Goal: Information Seeking & Learning: Understand process/instructions

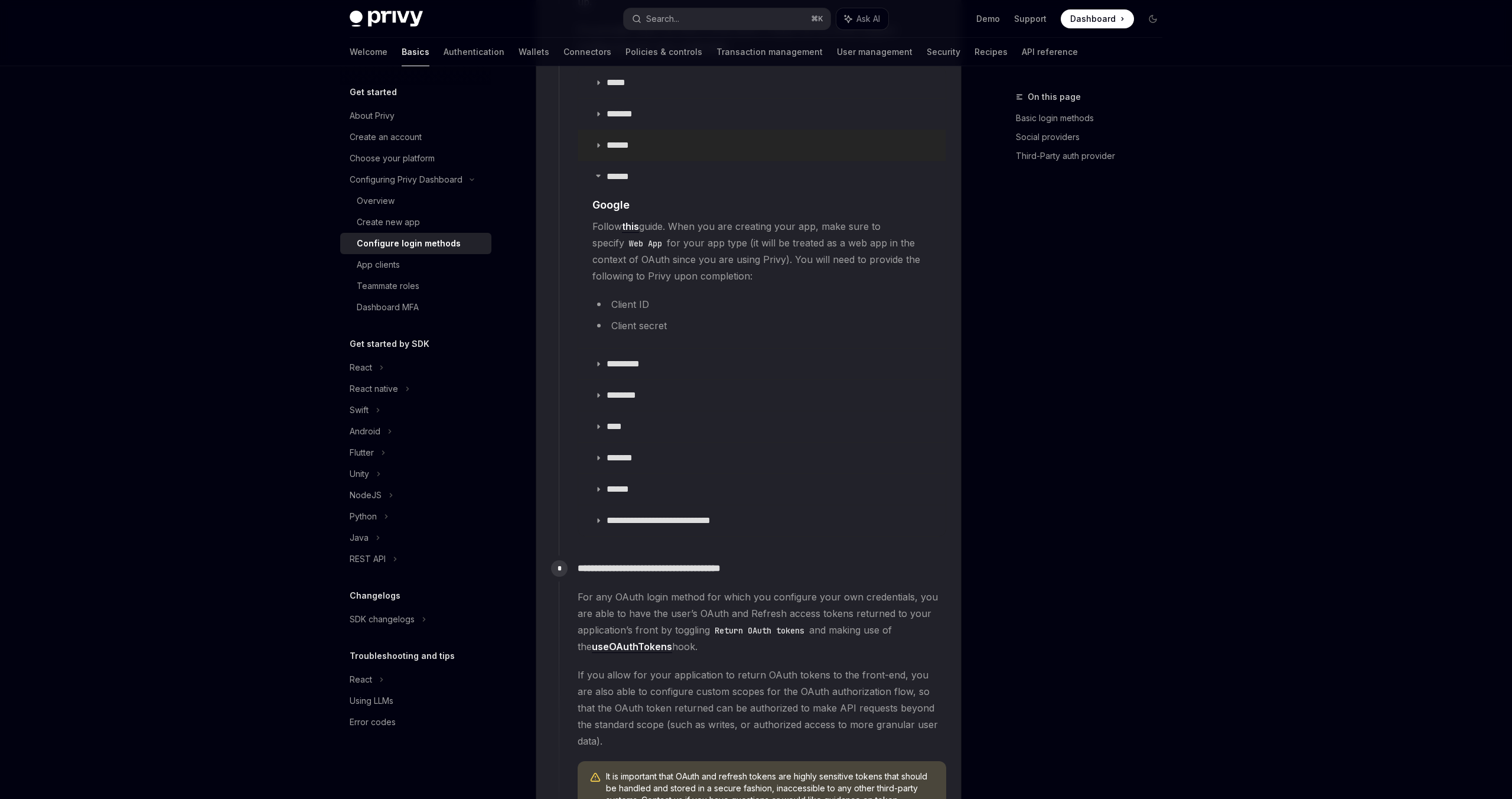
scroll to position [1474, 0]
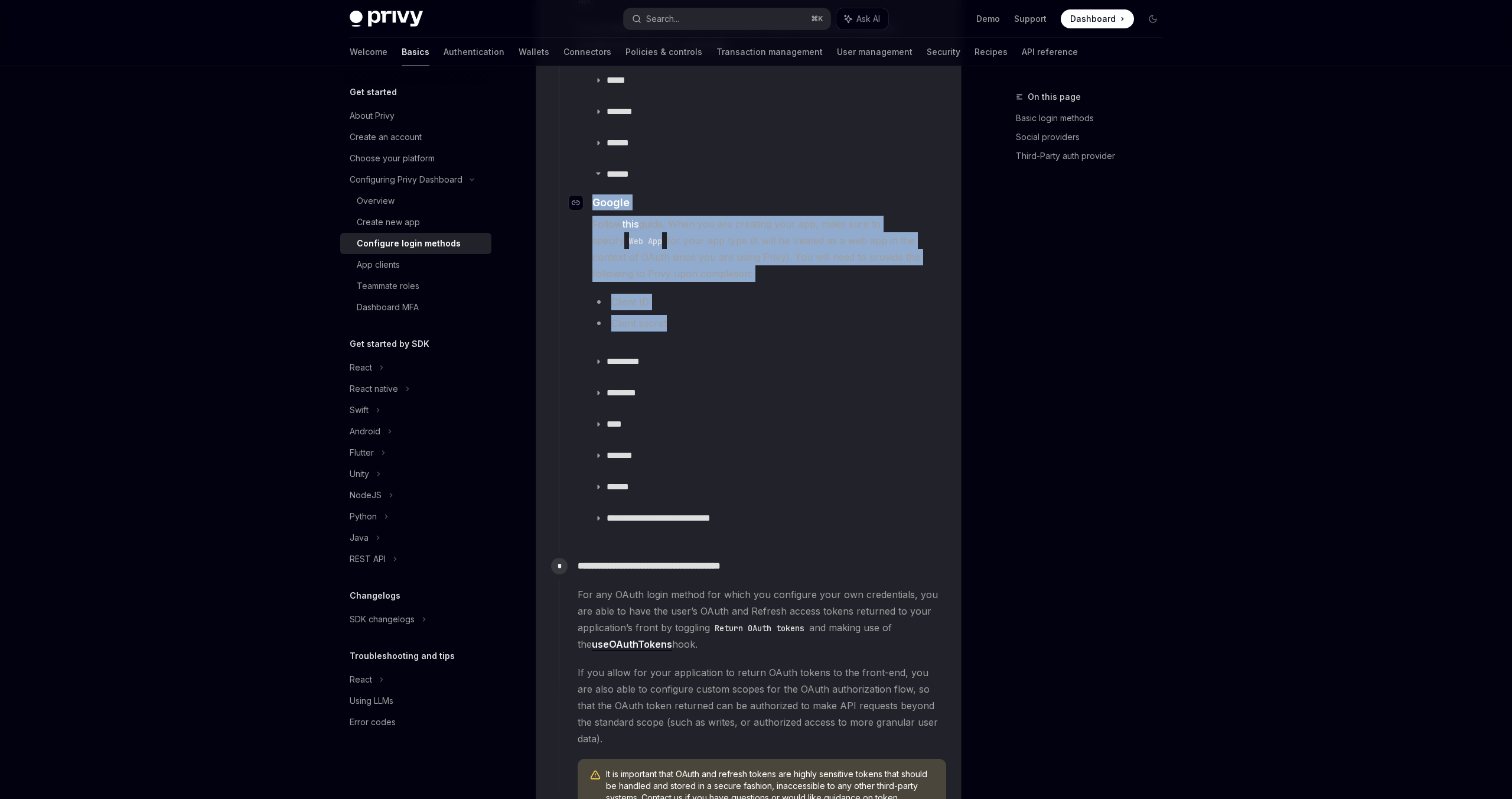
drag, startPoint x: 673, startPoint y: 307, endPoint x: 592, endPoint y: 190, distance: 142.3
click at [592, 195] on children "​ Google Follow this guide. When you are creating your app, make sure to specif…" at bounding box center [761, 265] width 339 height 142
copy children "​ Google Follow this guide. When you are creating your app, make sure to specif…"
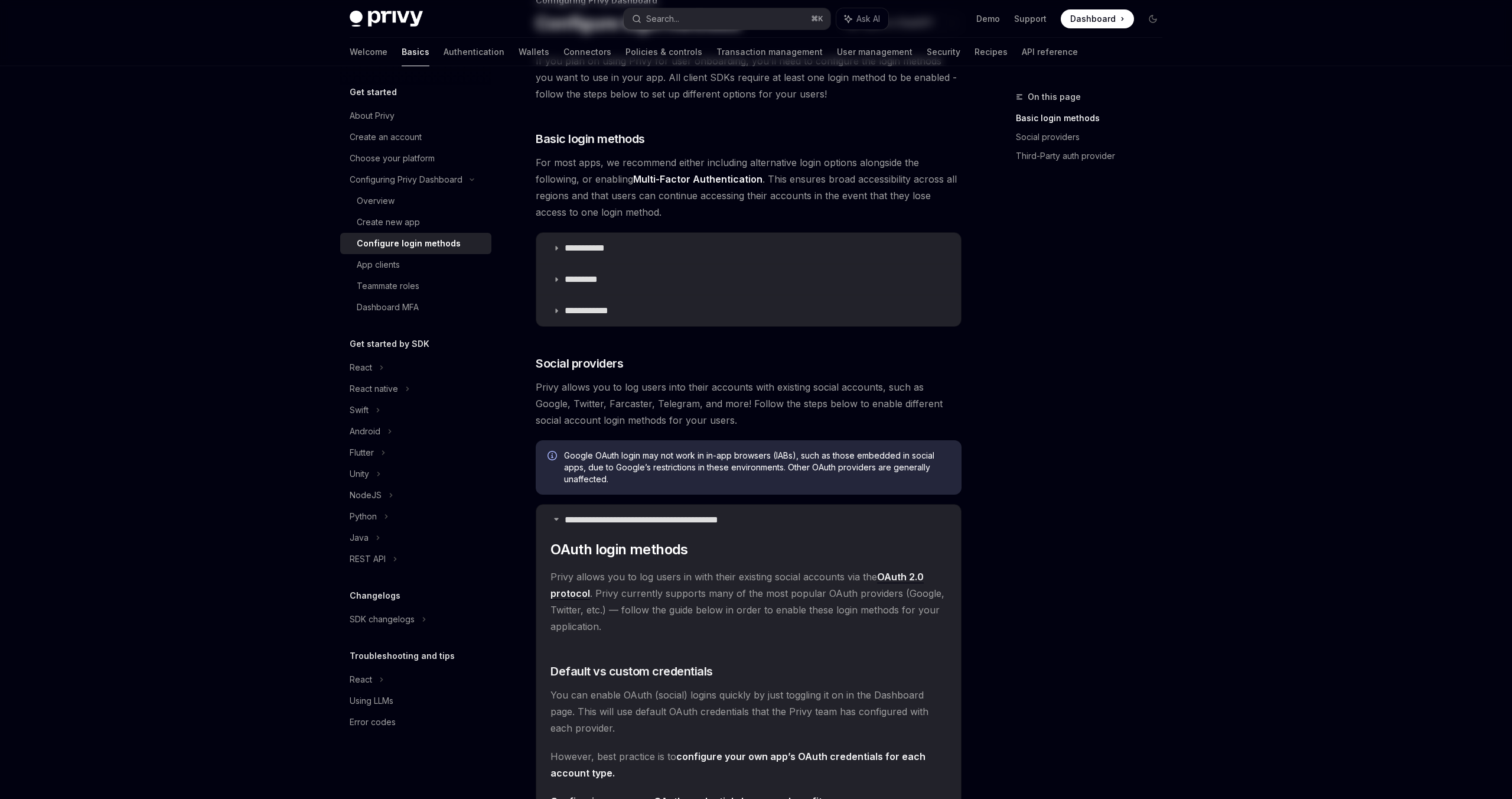
scroll to position [0, 0]
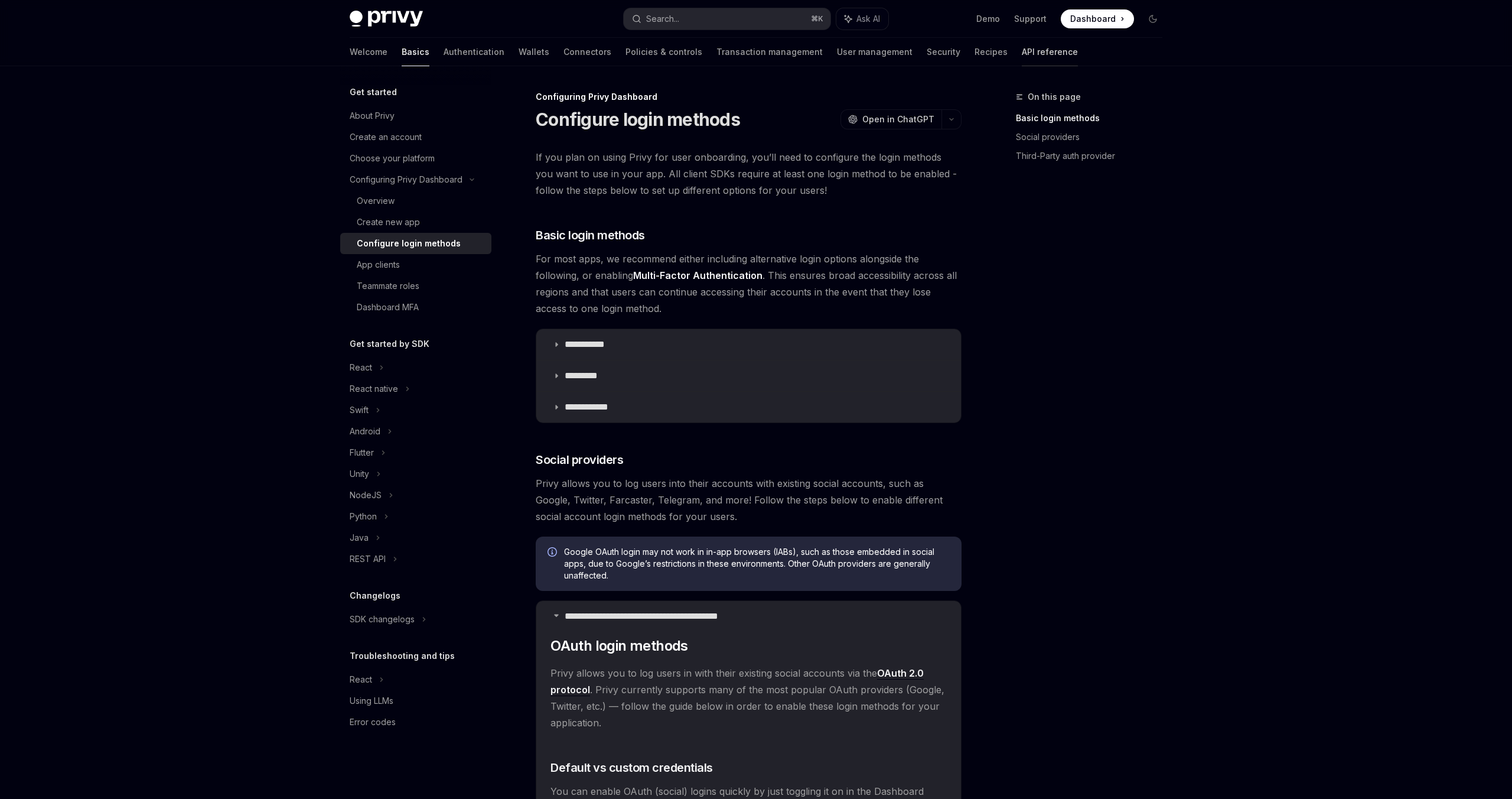
click at [1022, 44] on link "API reference" at bounding box center [1049, 51] width 56 height 28
type textarea "*"
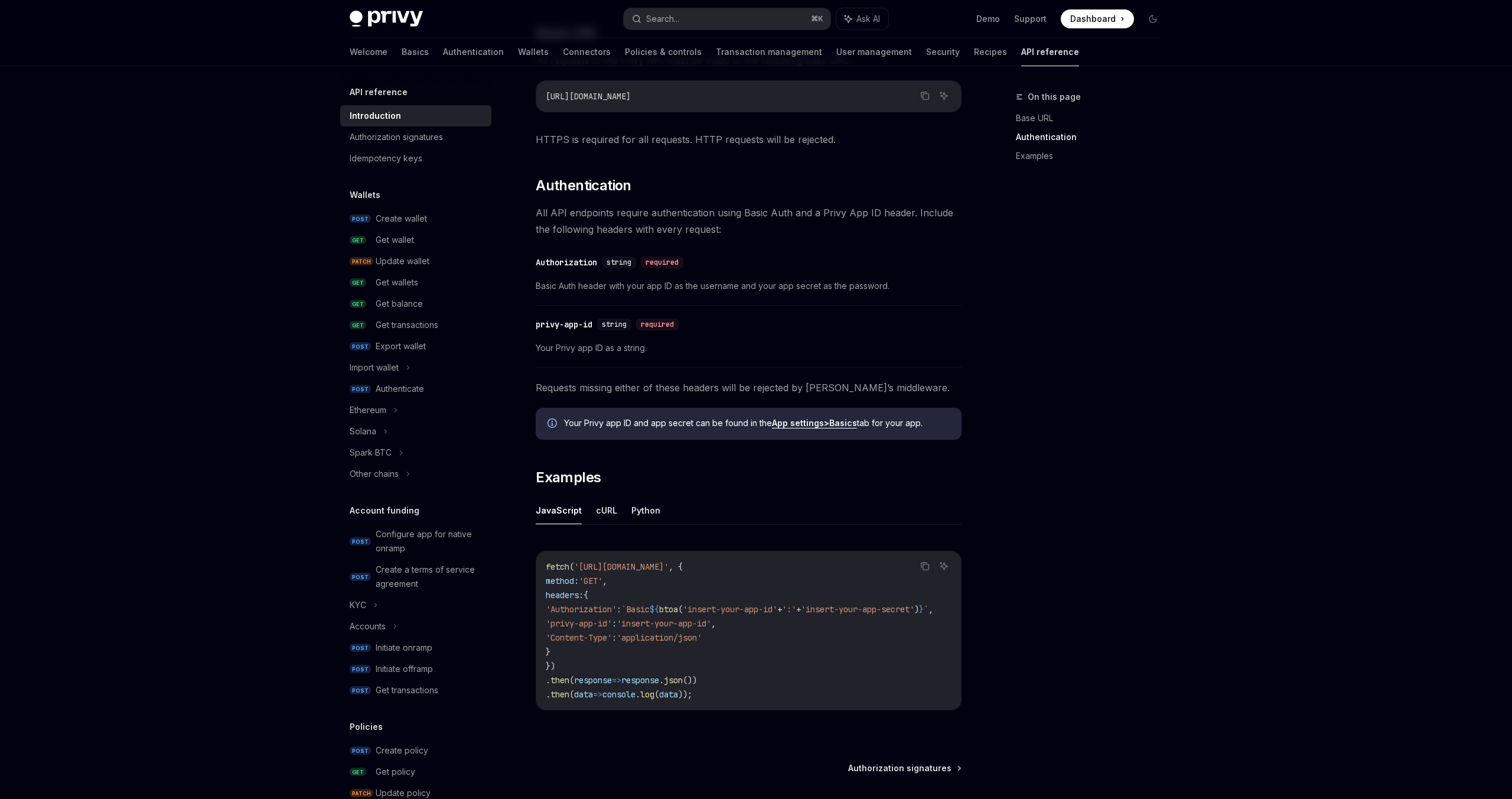
scroll to position [455, 0]
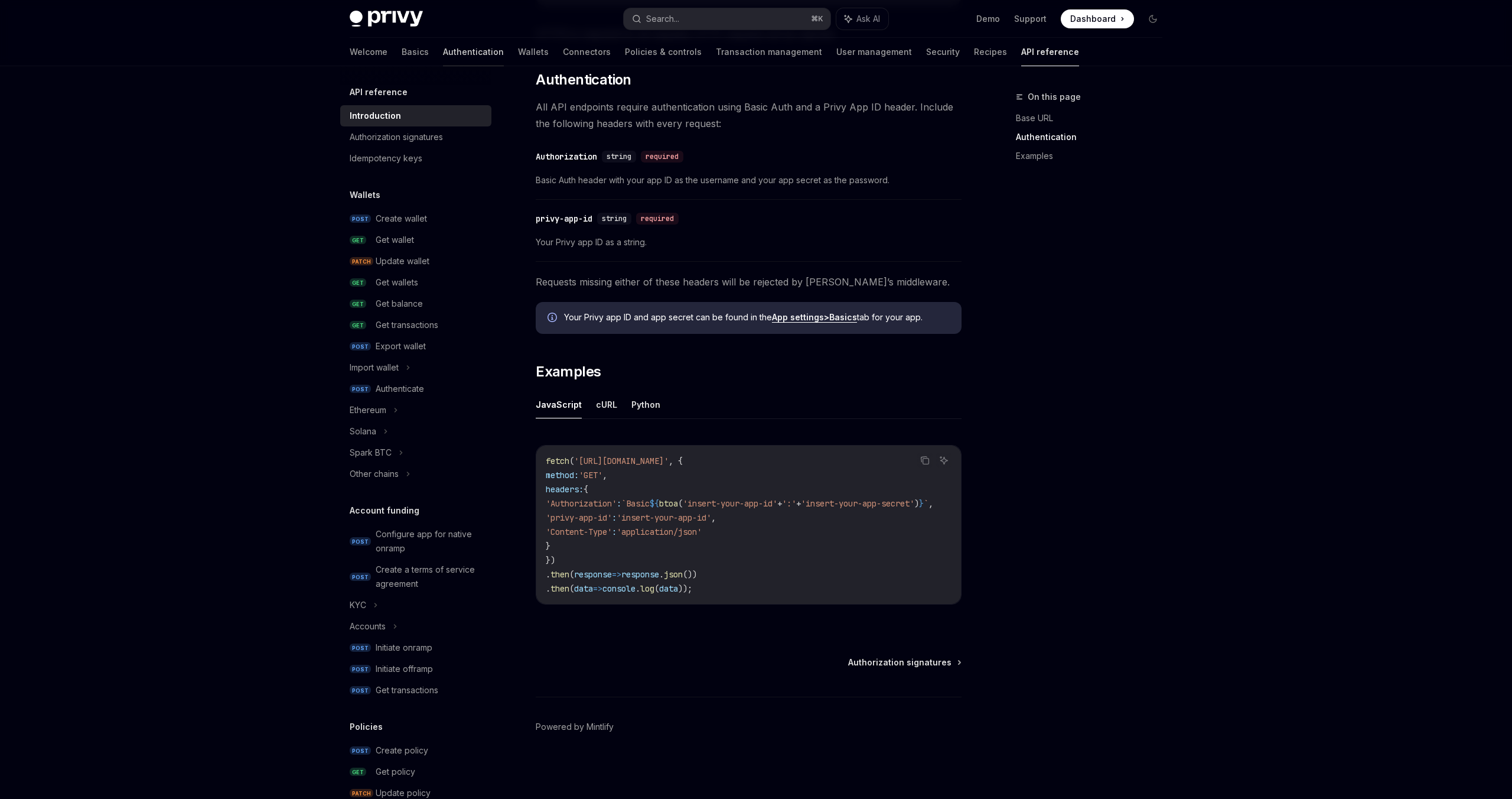
click at [443, 54] on link "Authentication" at bounding box center [474, 51] width 61 height 28
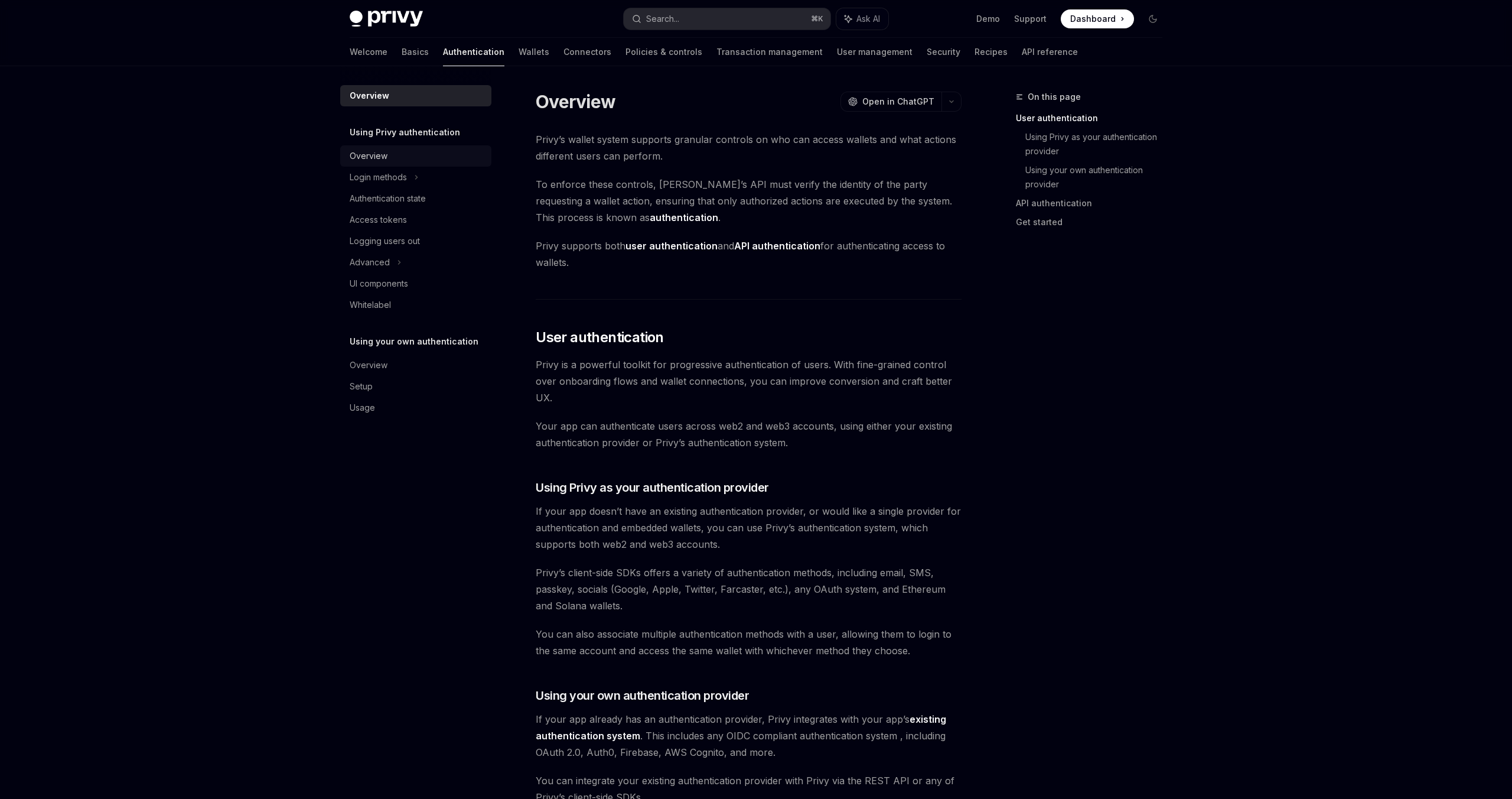
click at [373, 156] on div "Overview" at bounding box center [368, 156] width 37 height 15
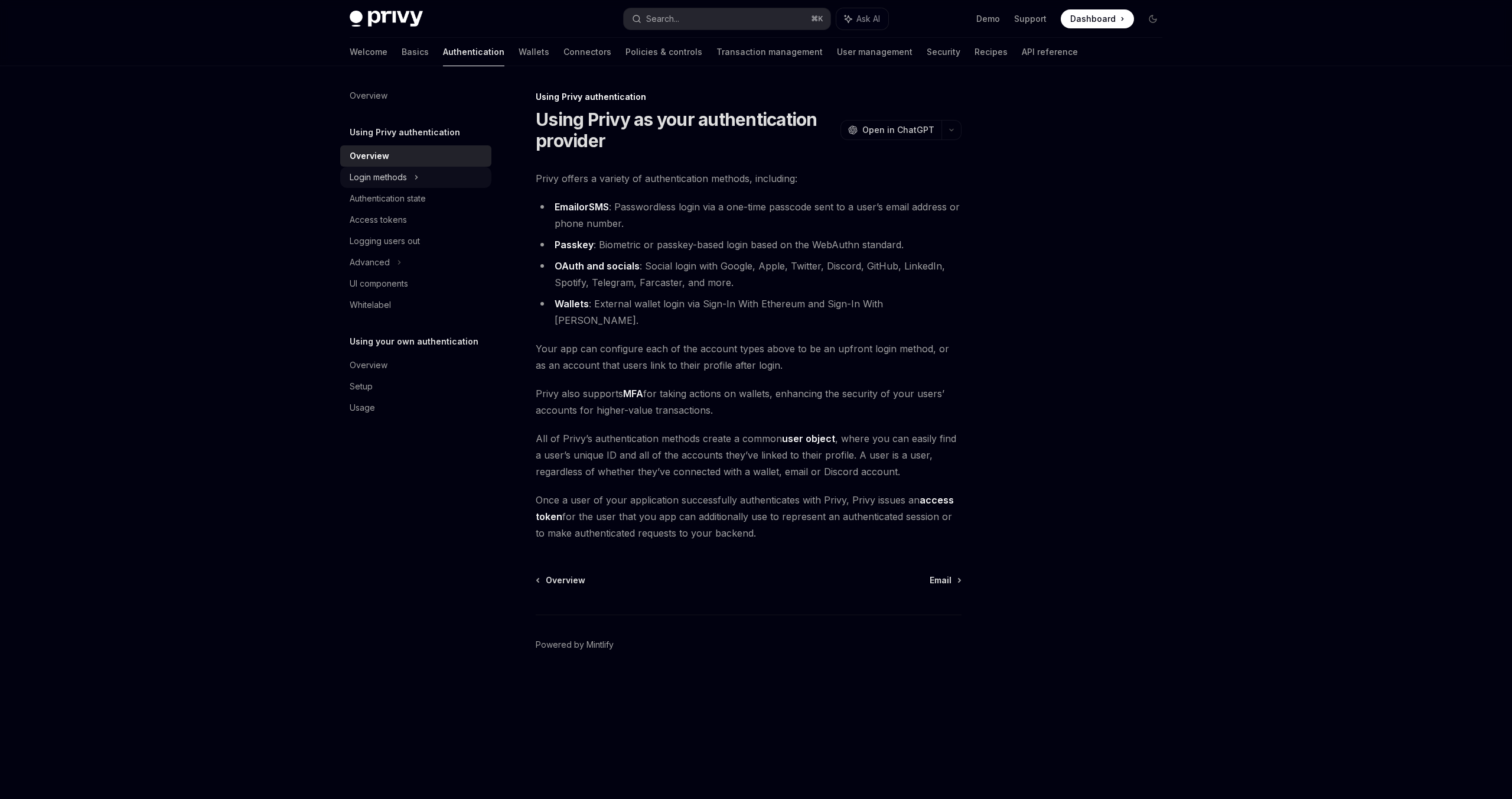
click at [389, 179] on div "Login methods" at bounding box center [378, 177] width 58 height 15
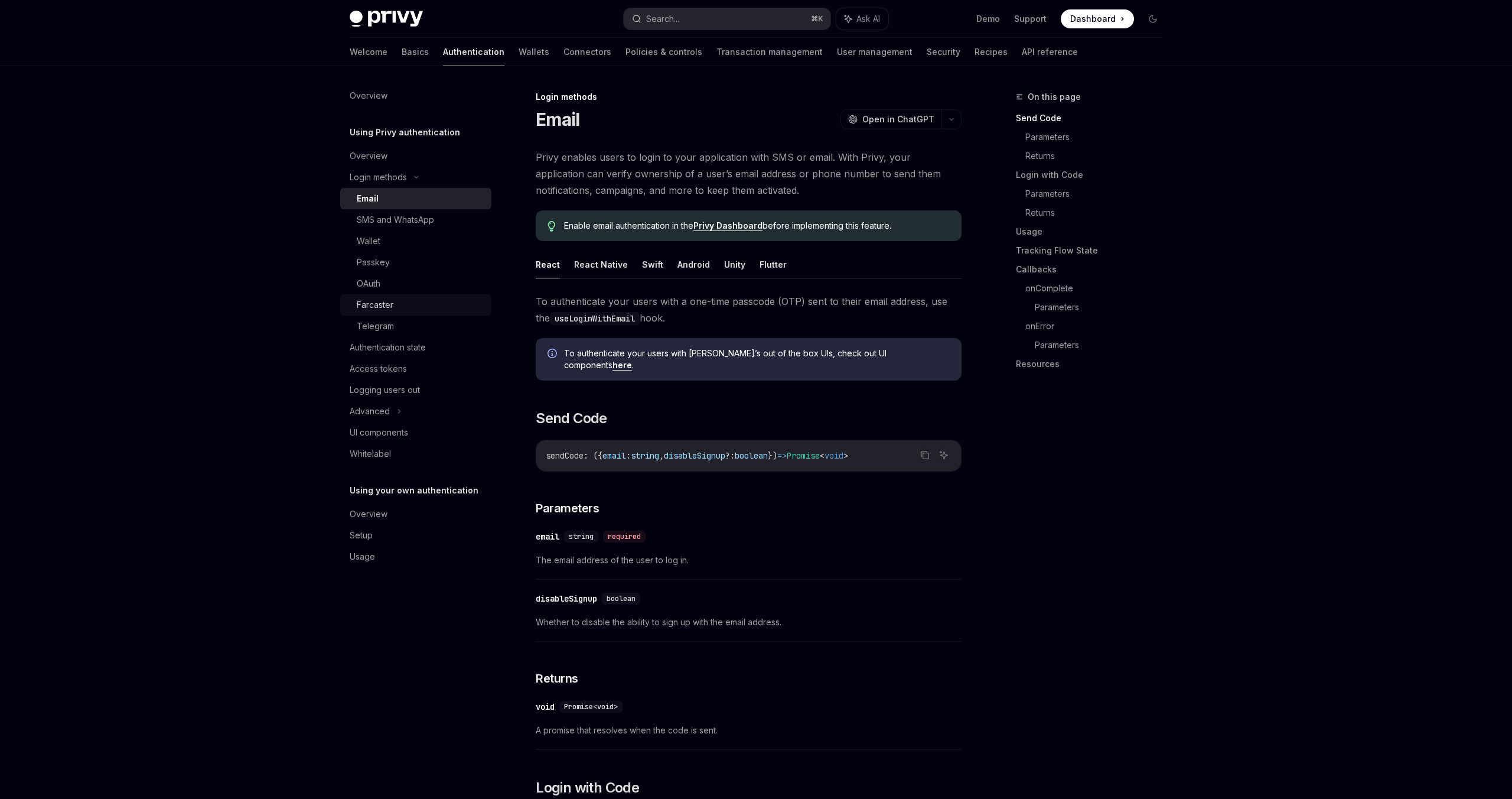
click at [374, 296] on link "Farcaster" at bounding box center [415, 304] width 151 height 21
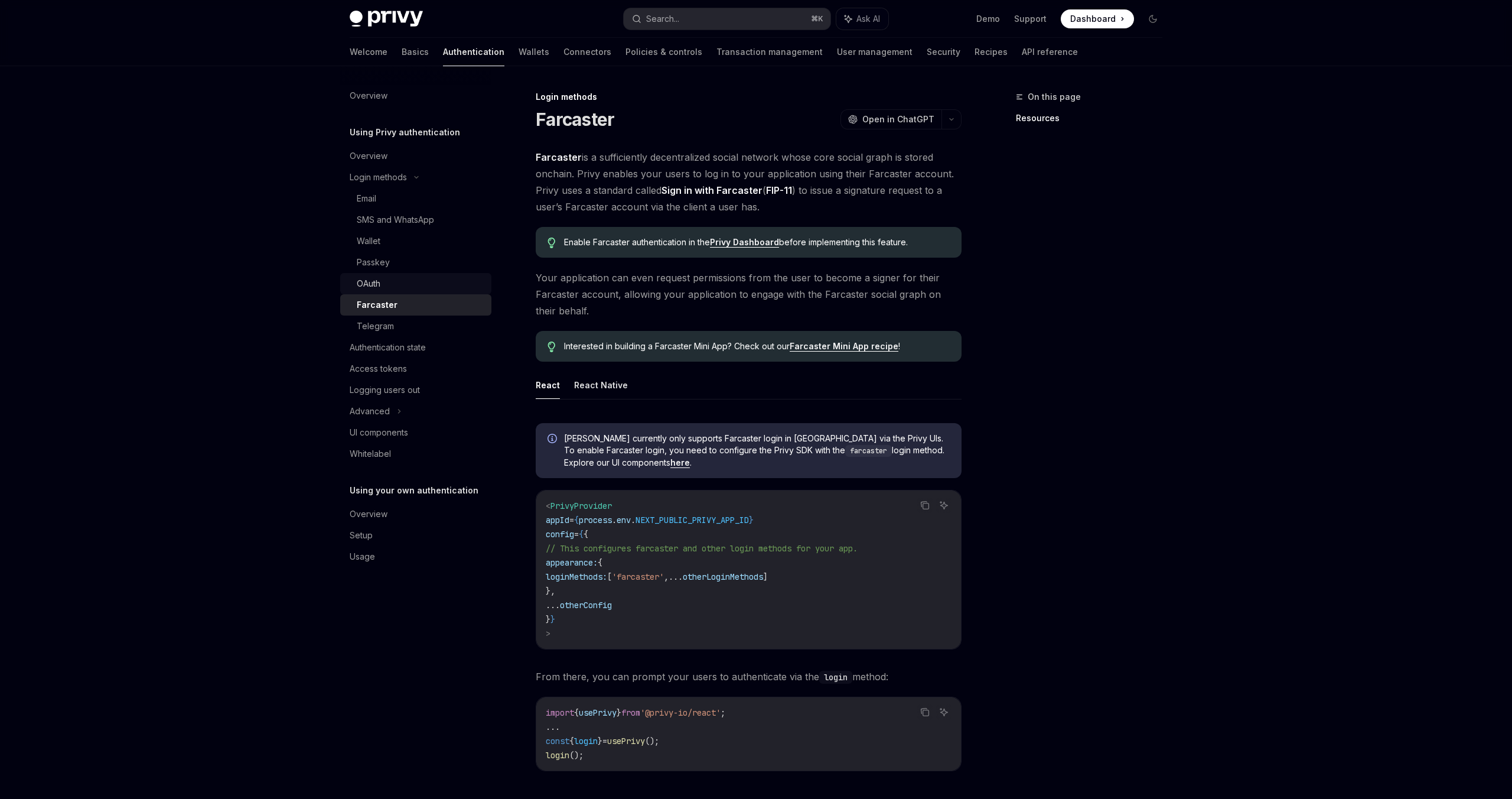
click at [374, 285] on div "OAuth" at bounding box center [368, 283] width 24 height 15
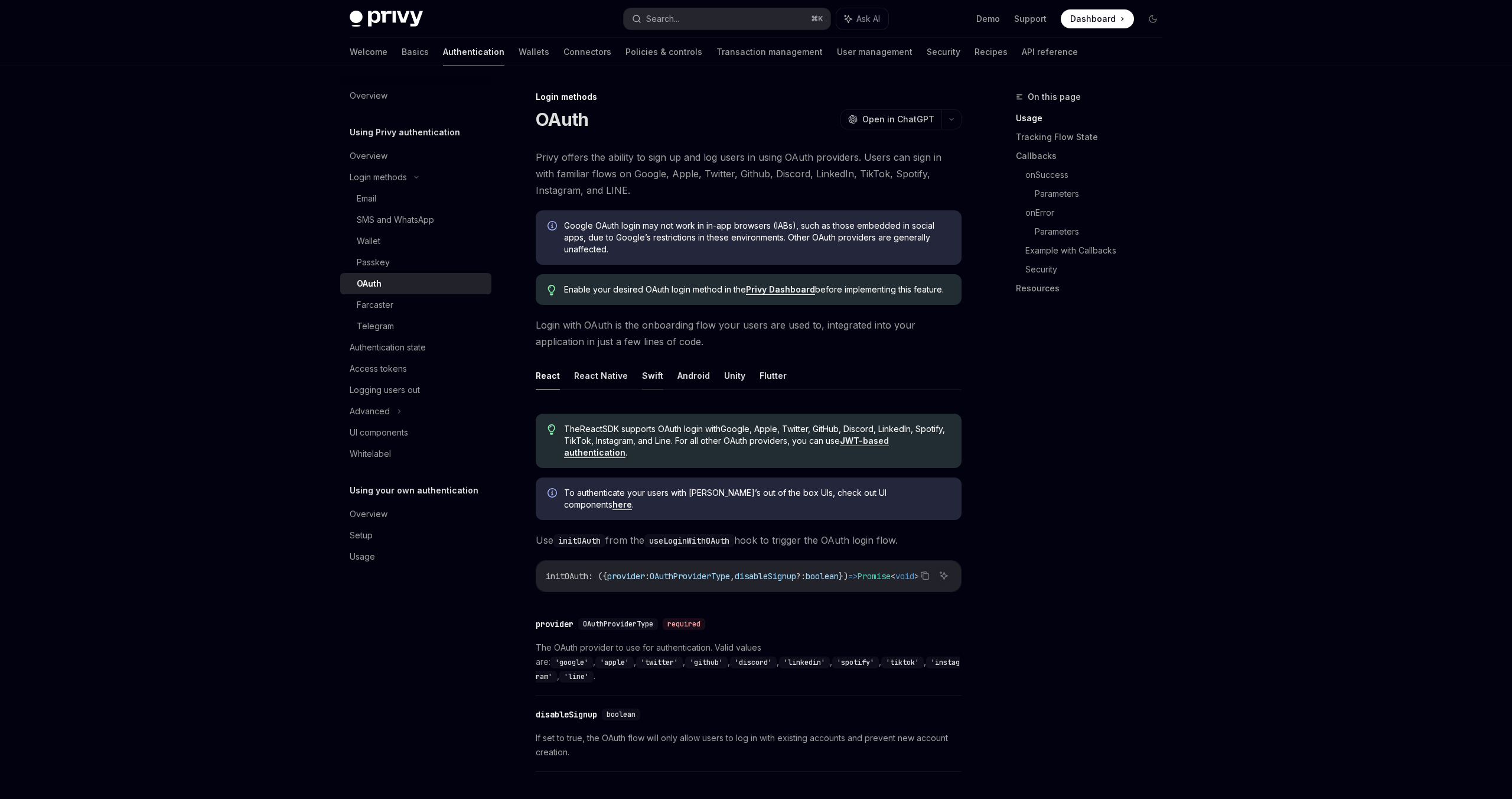
click at [647, 378] on button "Swift" at bounding box center [653, 376] width 21 height 27
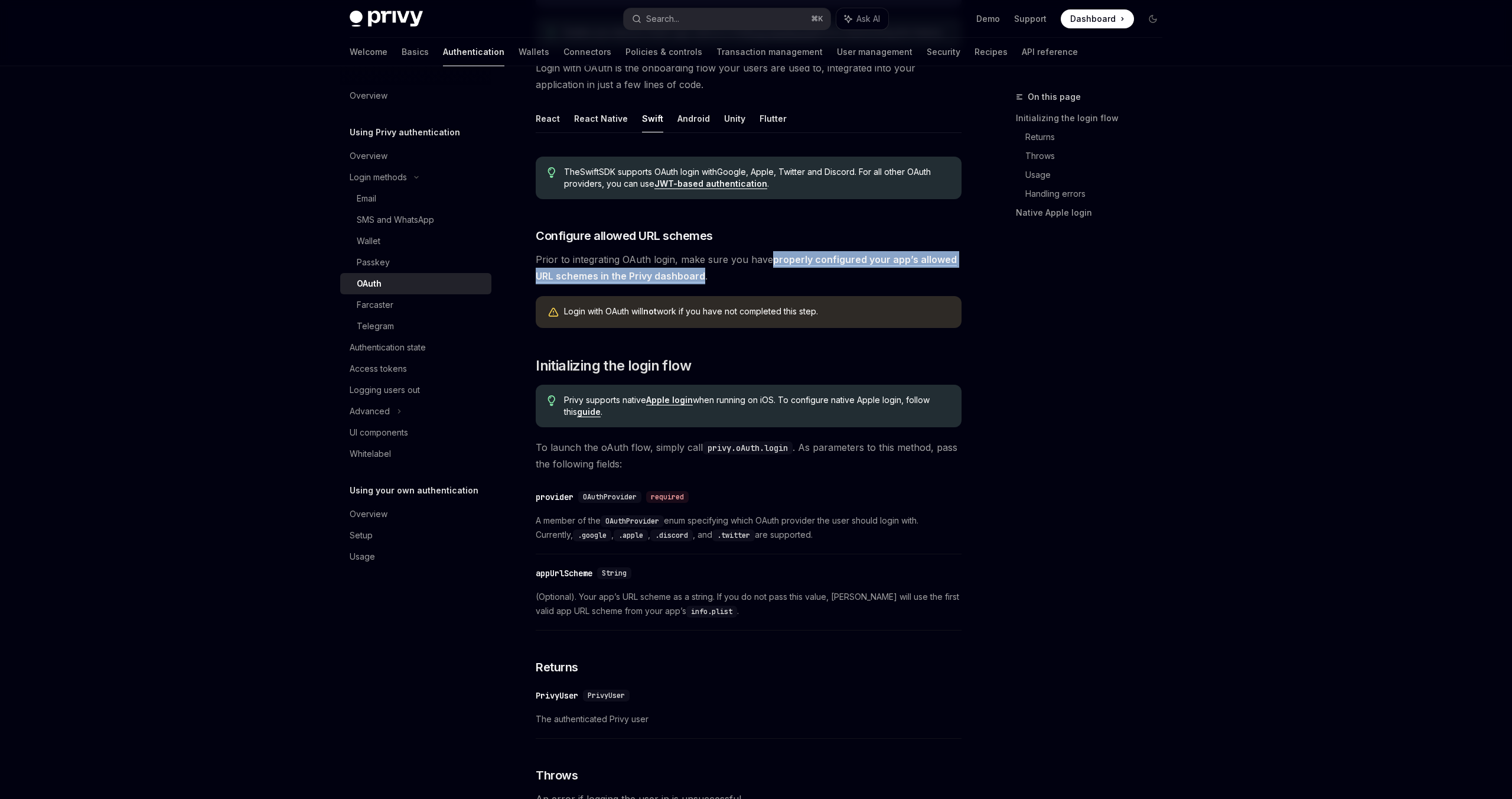
scroll to position [246, 0]
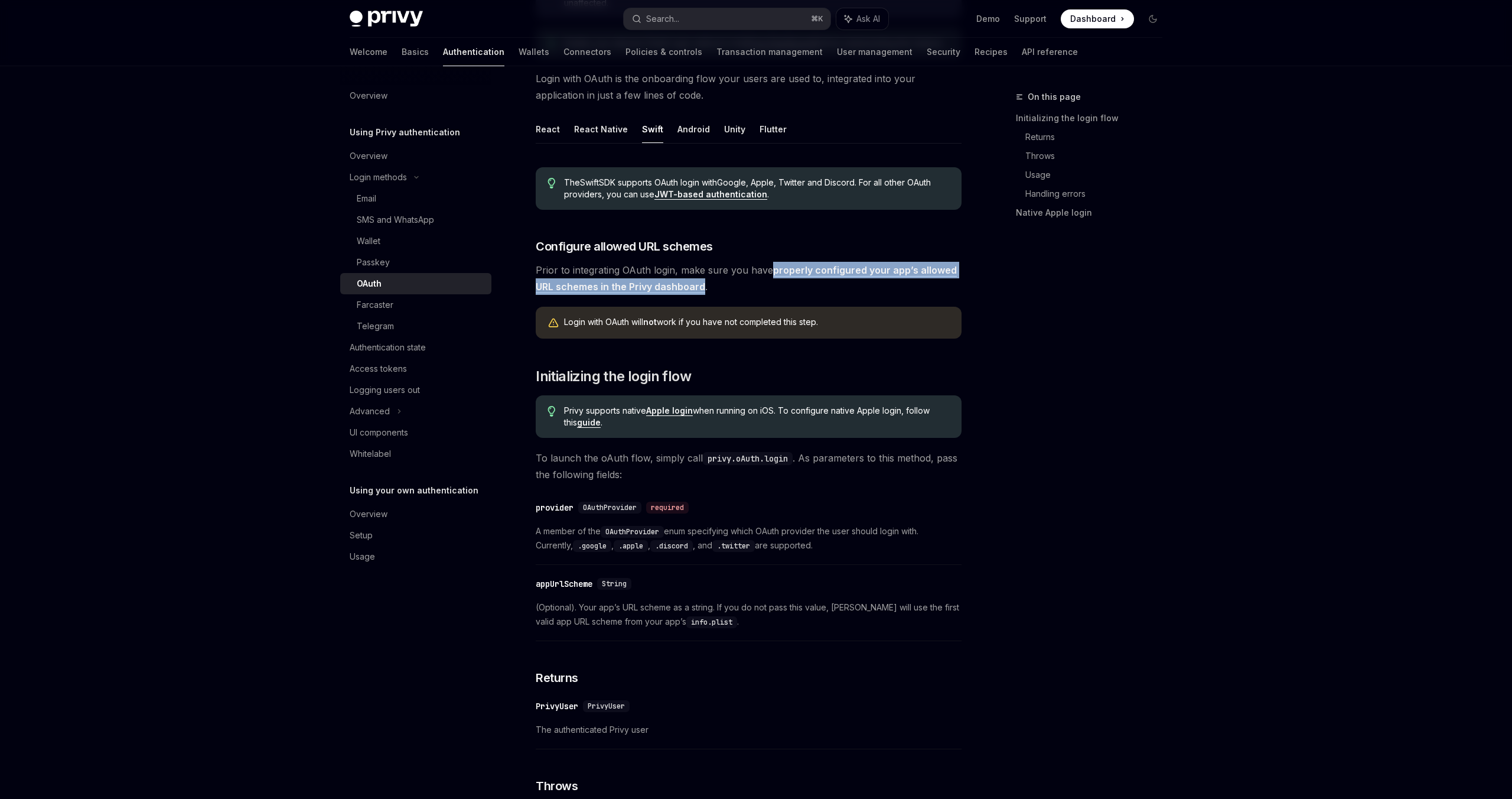
click at [827, 272] on link "properly configured your app’s allowed URL schemes in the Privy dashboard" at bounding box center [746, 279] width 421 height 29
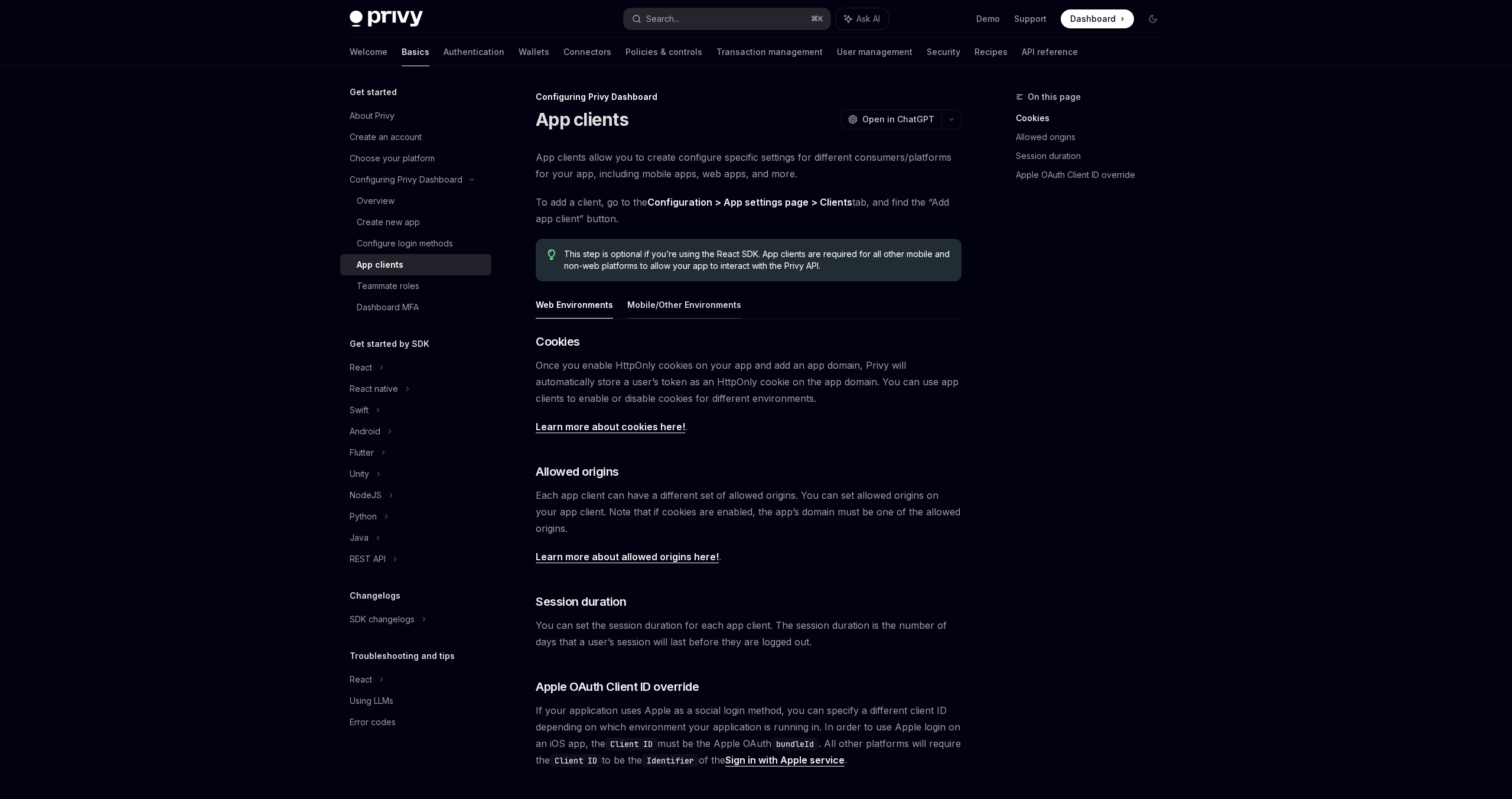
click at [664, 314] on button "Mobile/Other Environments" at bounding box center [684, 304] width 114 height 27
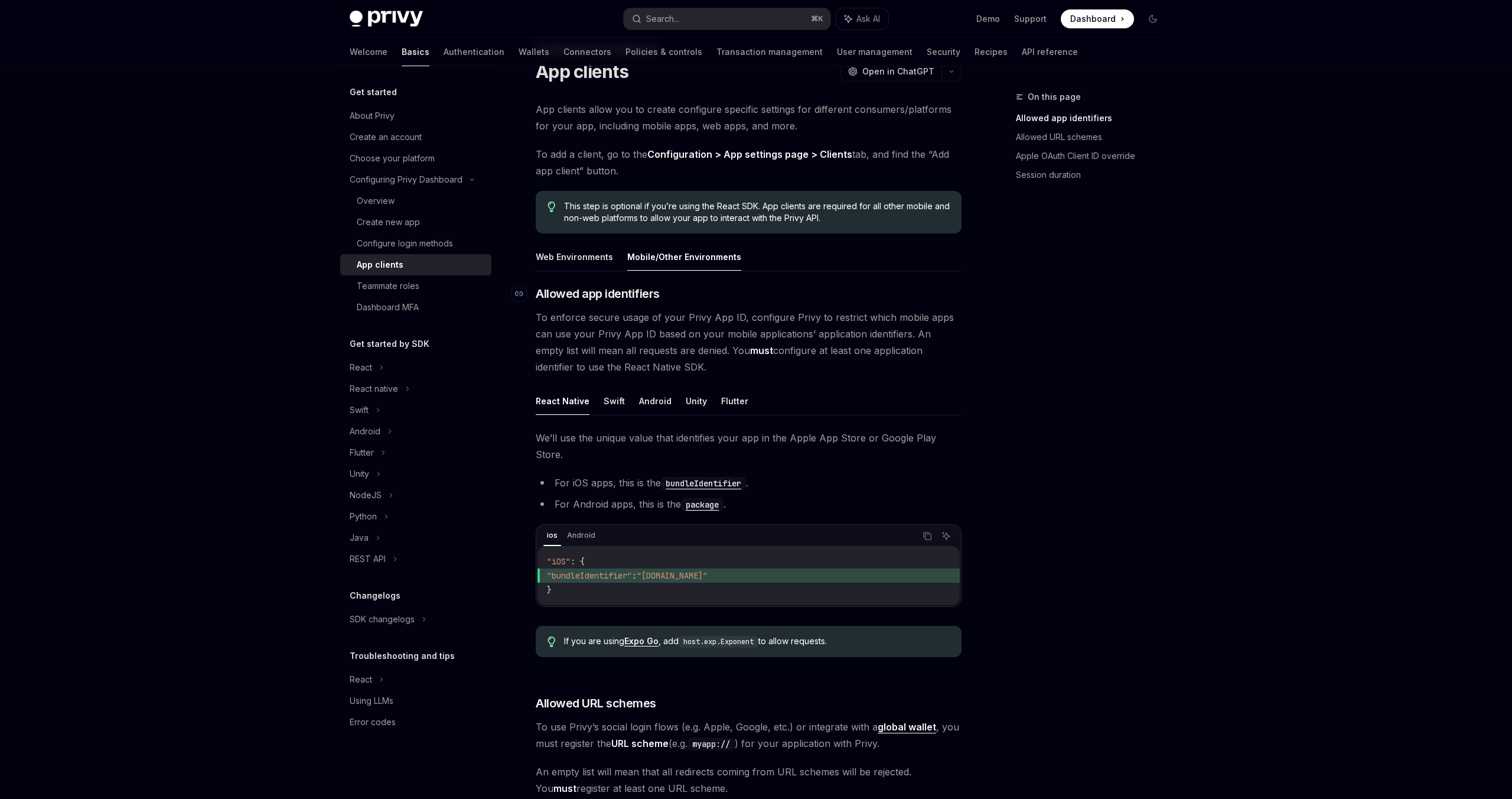
scroll to position [70, 0]
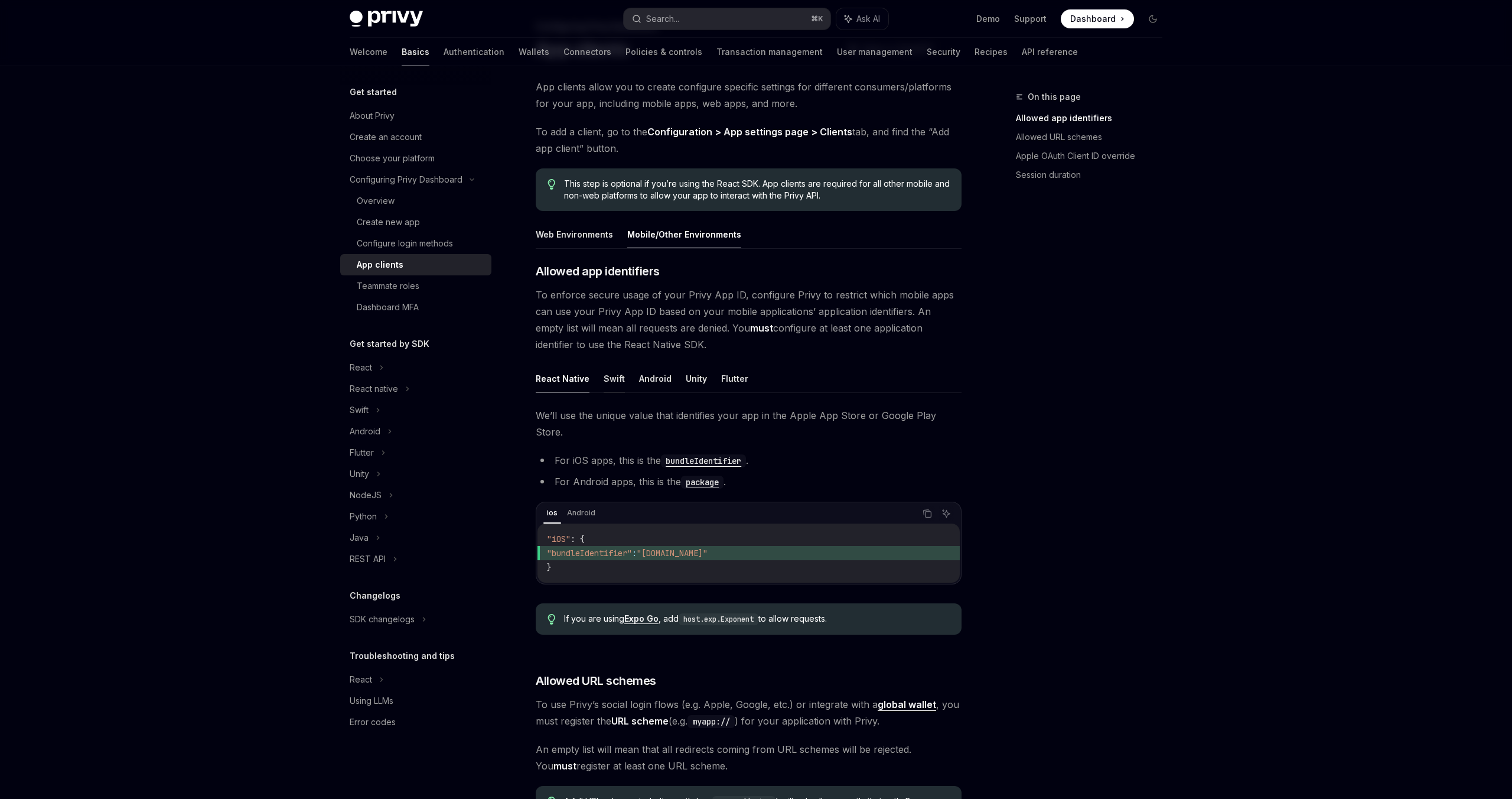
click at [609, 372] on button "Swift" at bounding box center [613, 378] width 21 height 27
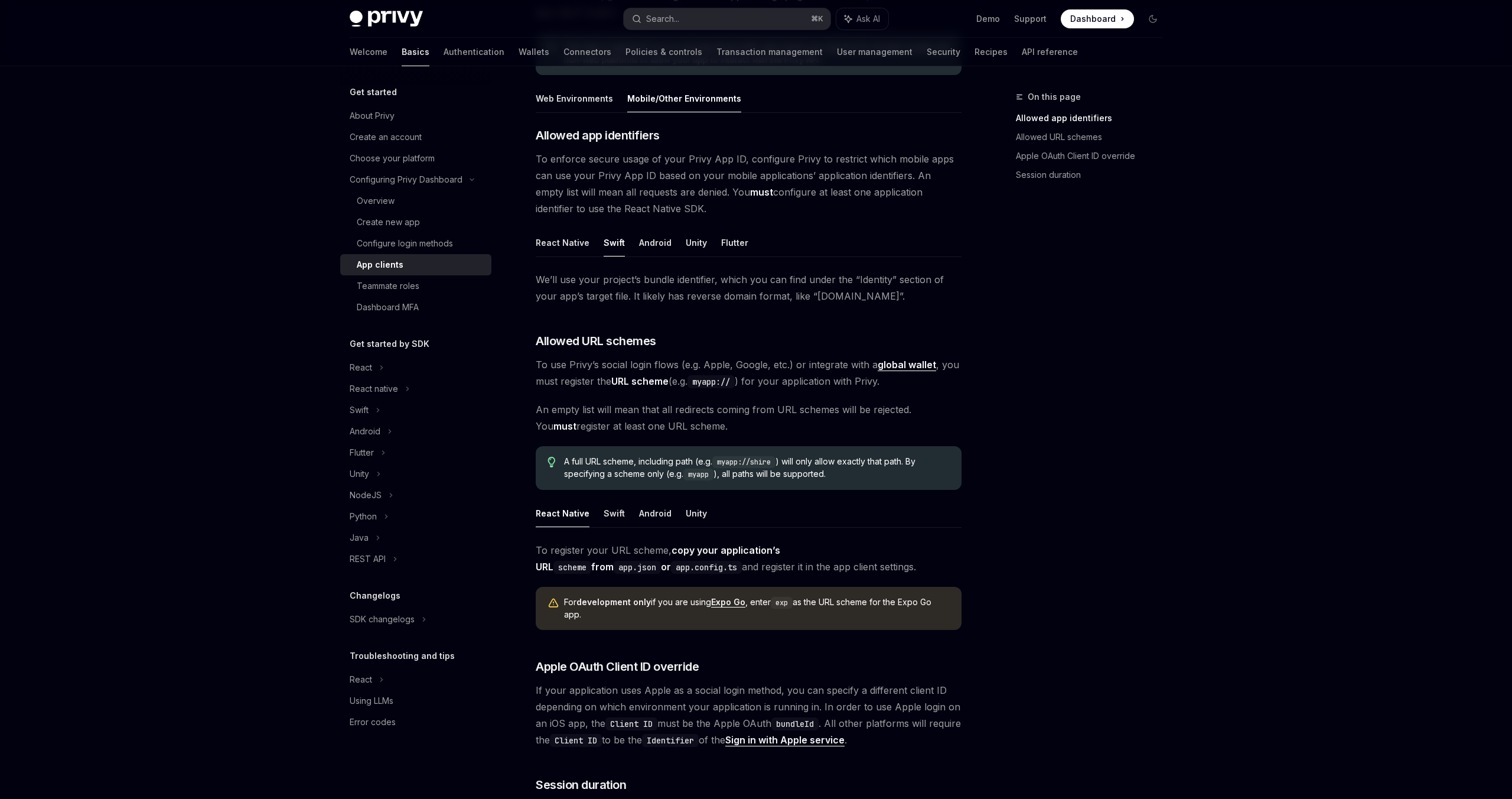
scroll to position [209, 0]
click at [611, 514] on button "Swift" at bounding box center [613, 510] width 21 height 27
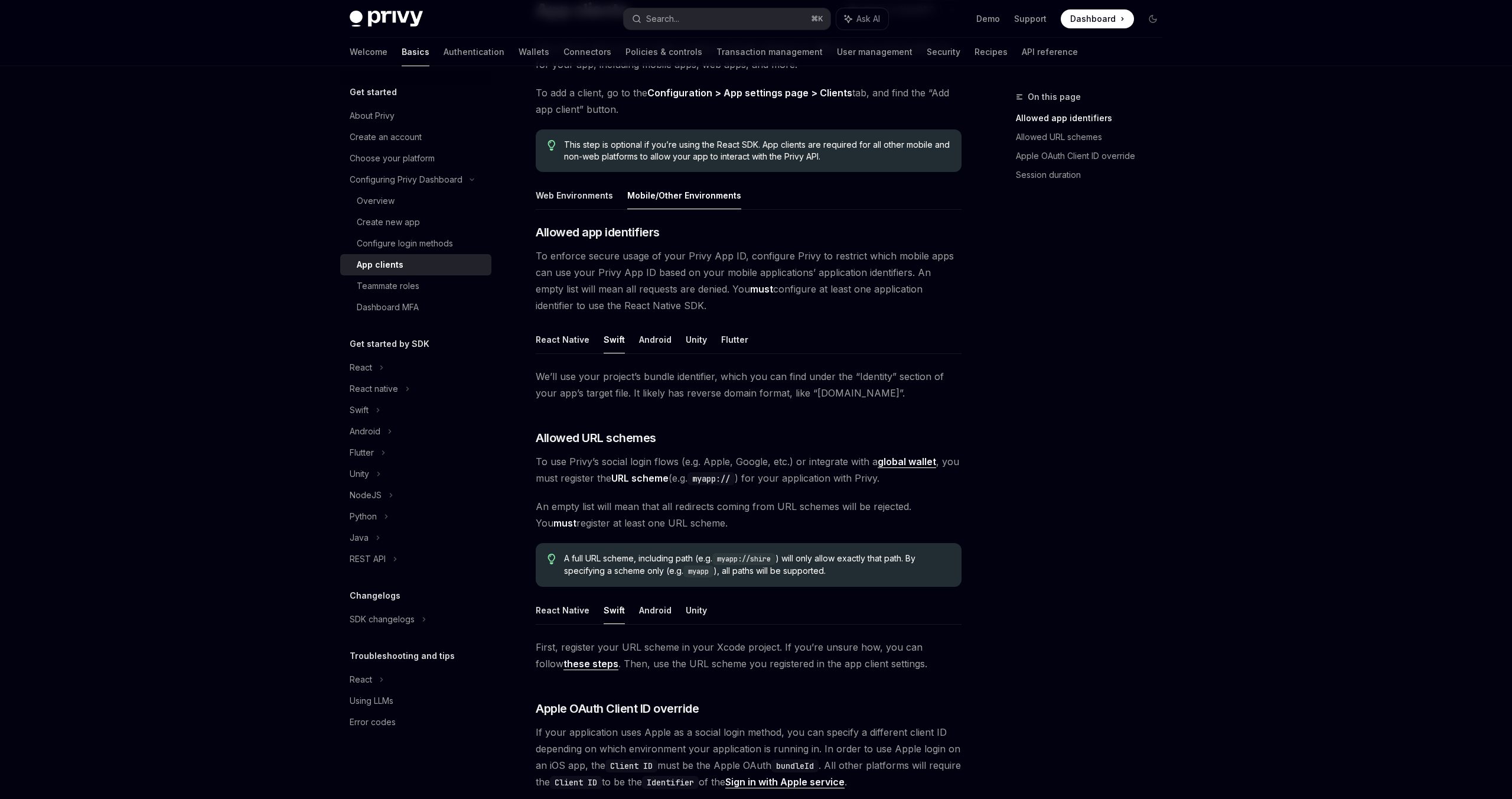
scroll to position [105, 0]
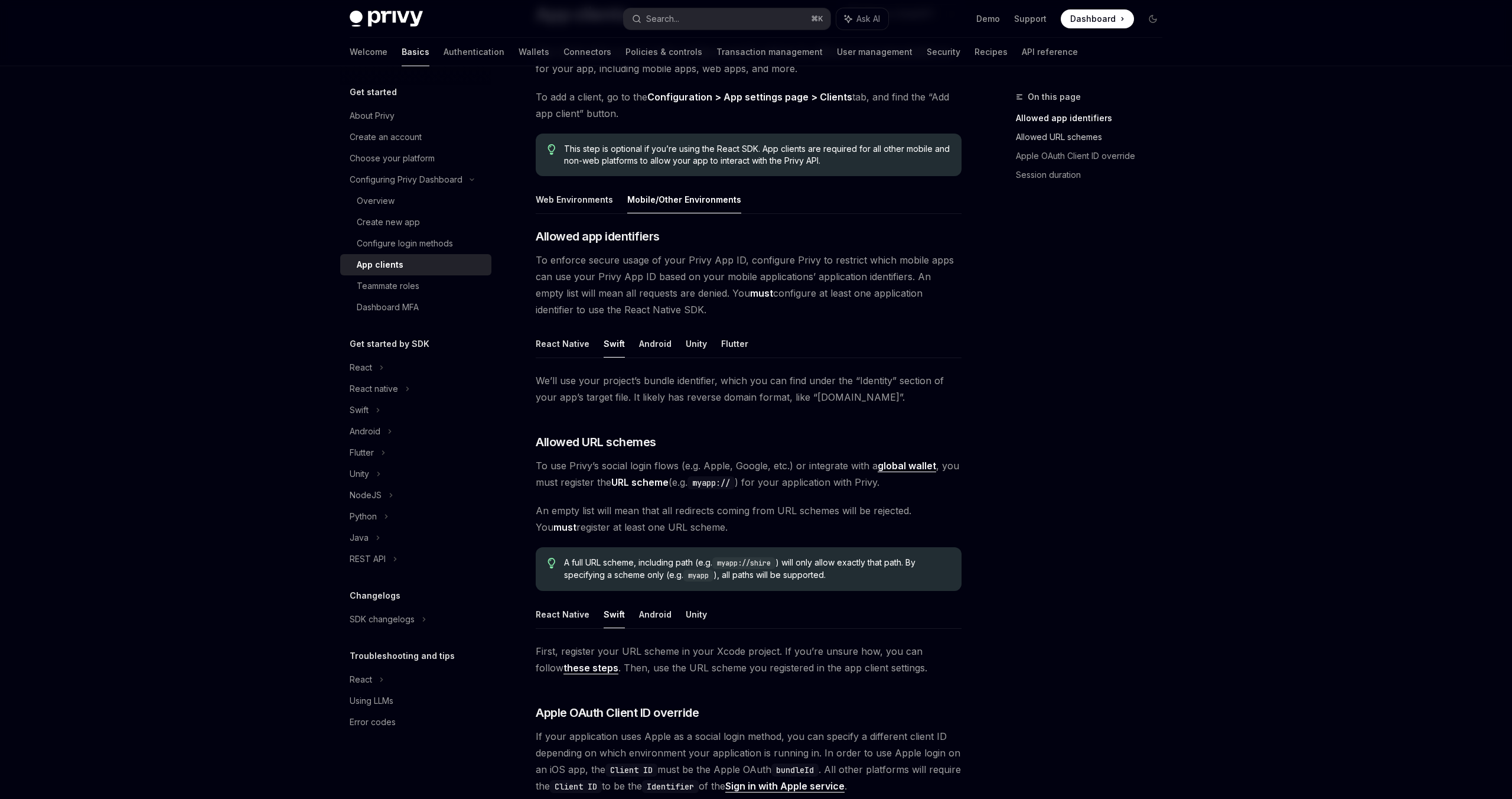
click at [1049, 138] on link "Allowed URL schemes" at bounding box center [1094, 137] width 156 height 19
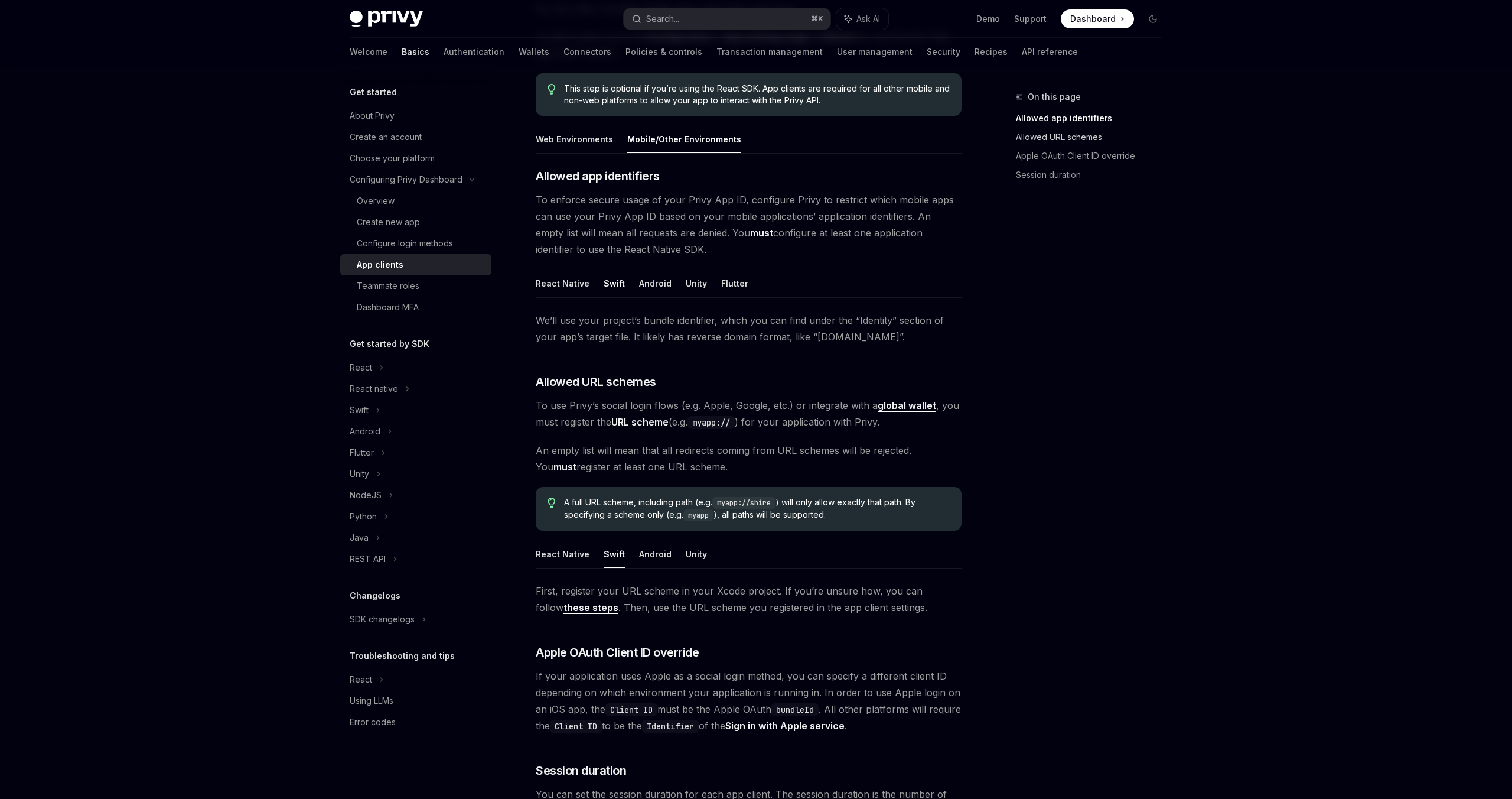
scroll to position [361, 0]
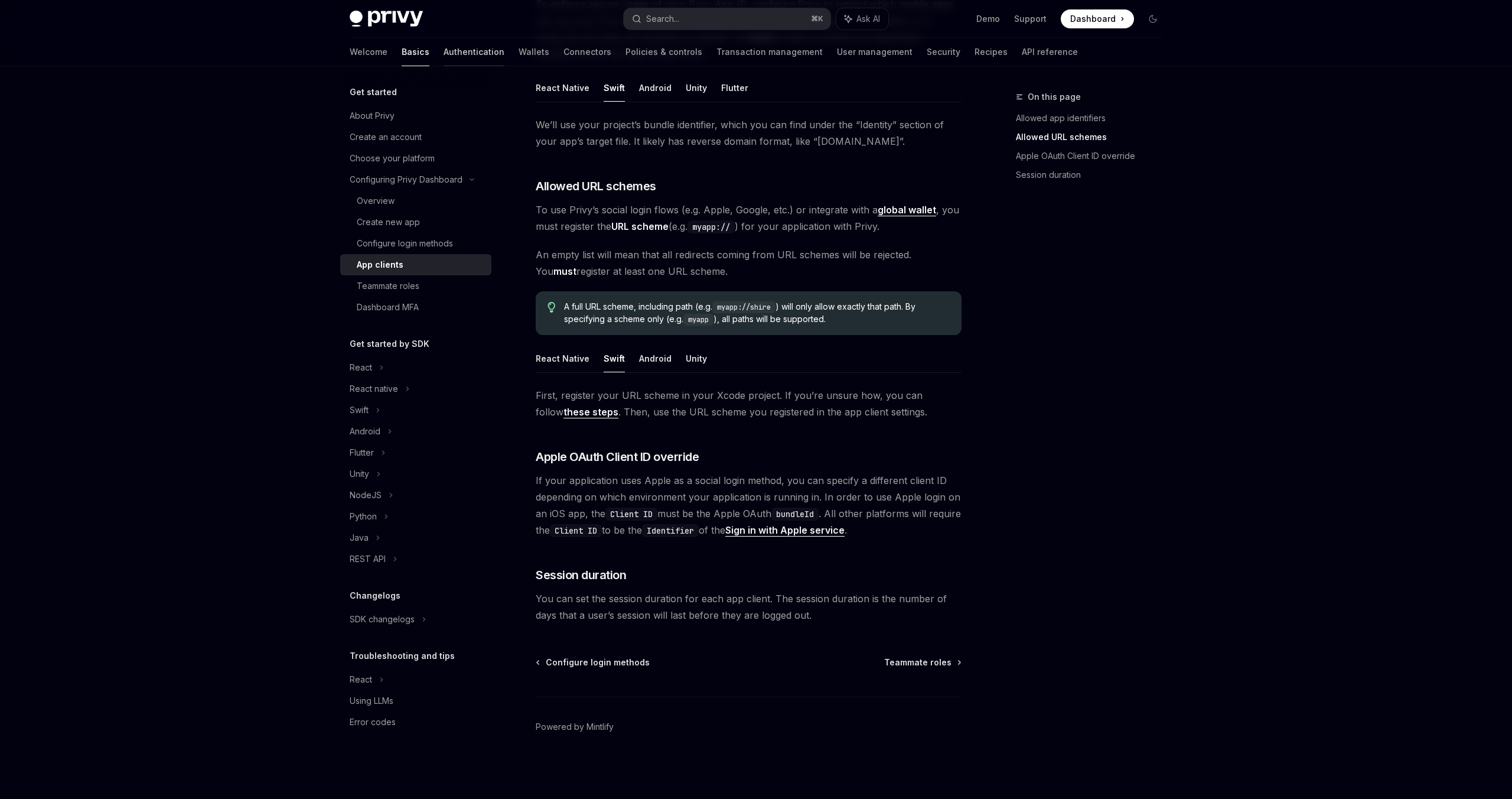
click at [443, 52] on link "Authentication" at bounding box center [474, 51] width 61 height 28
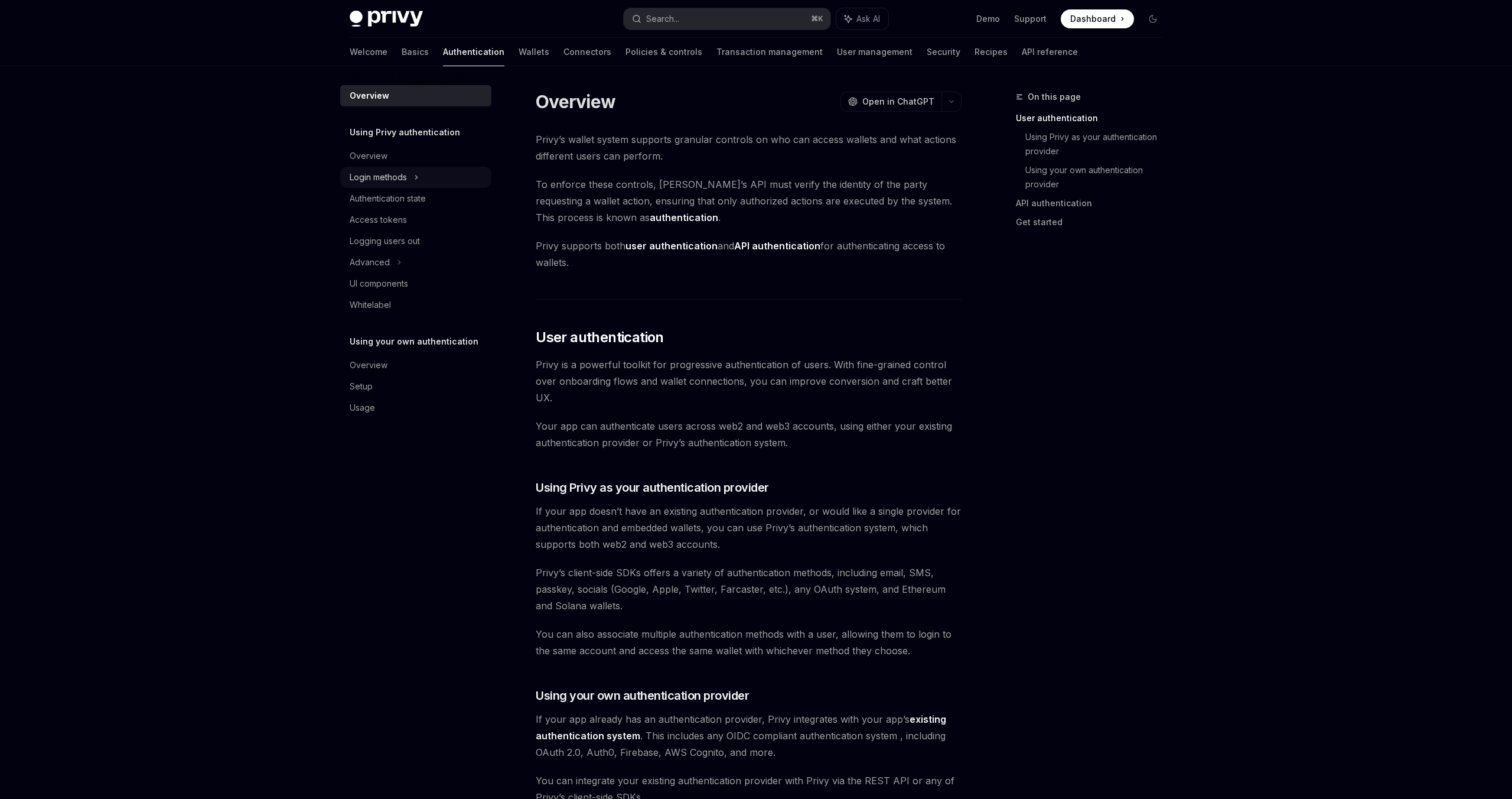
click at [389, 175] on div "Login methods" at bounding box center [378, 177] width 58 height 15
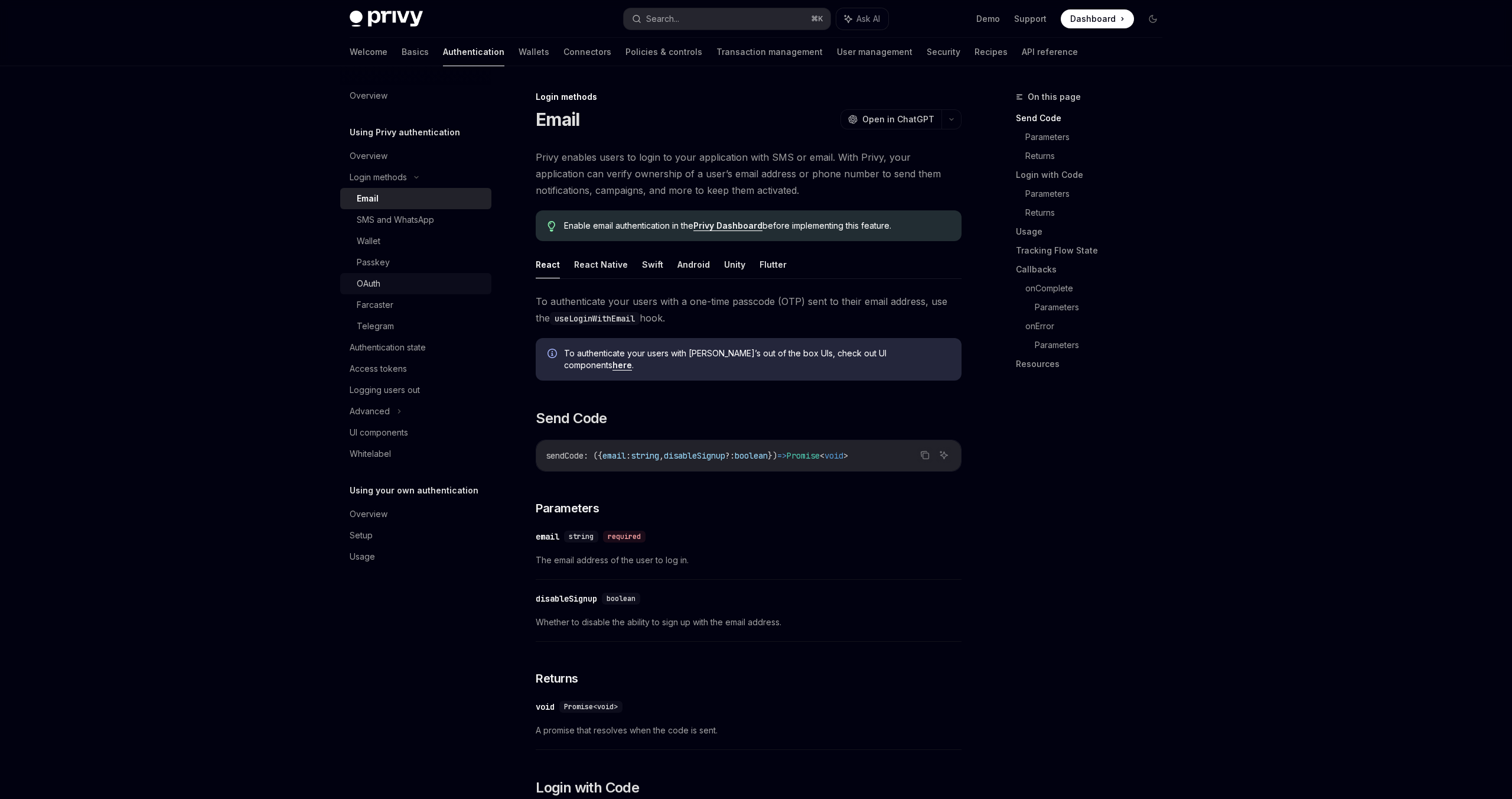
click at [368, 291] on link "OAuth" at bounding box center [415, 283] width 151 height 21
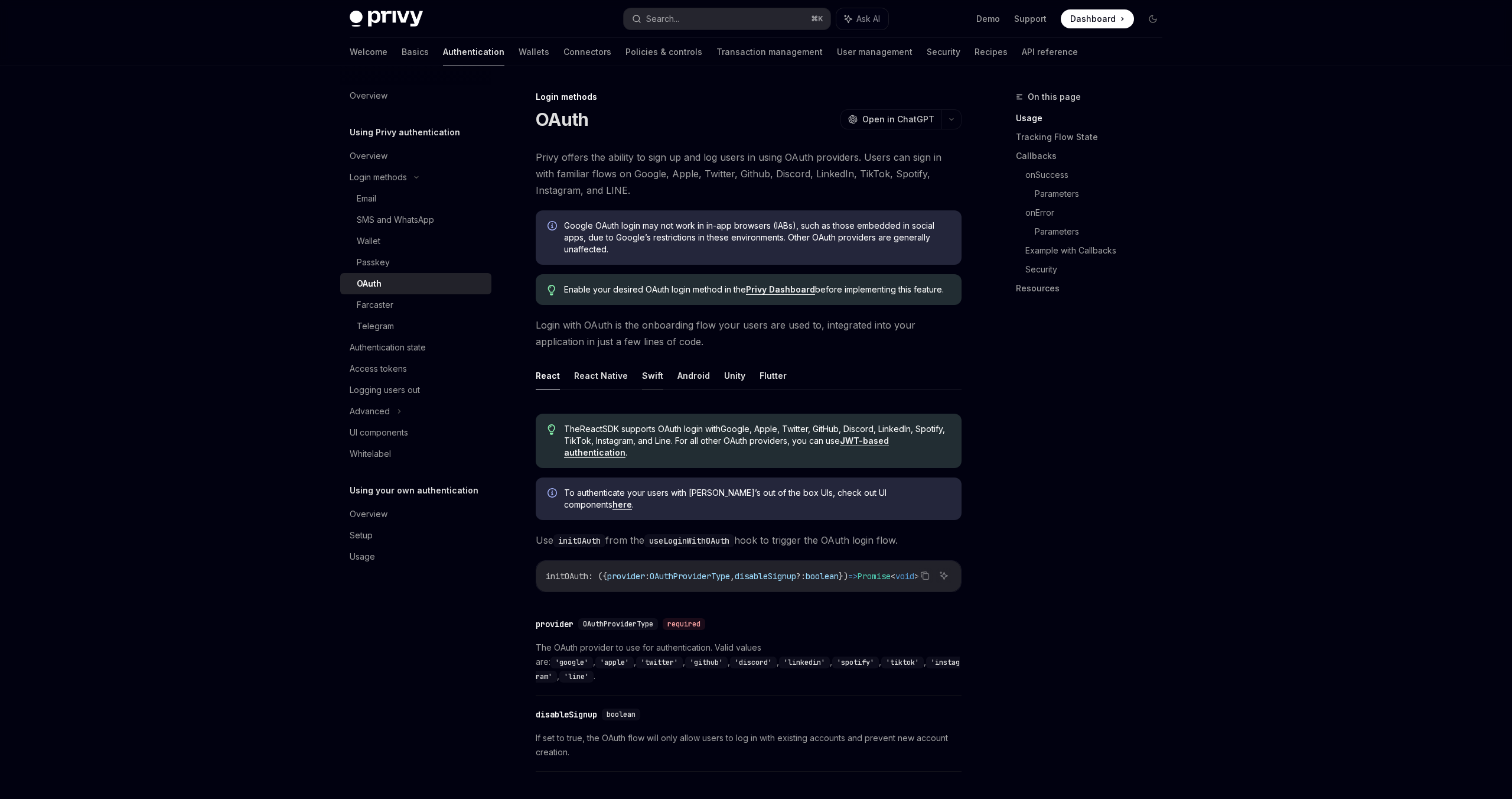
click at [644, 382] on button "Swift" at bounding box center [653, 376] width 21 height 27
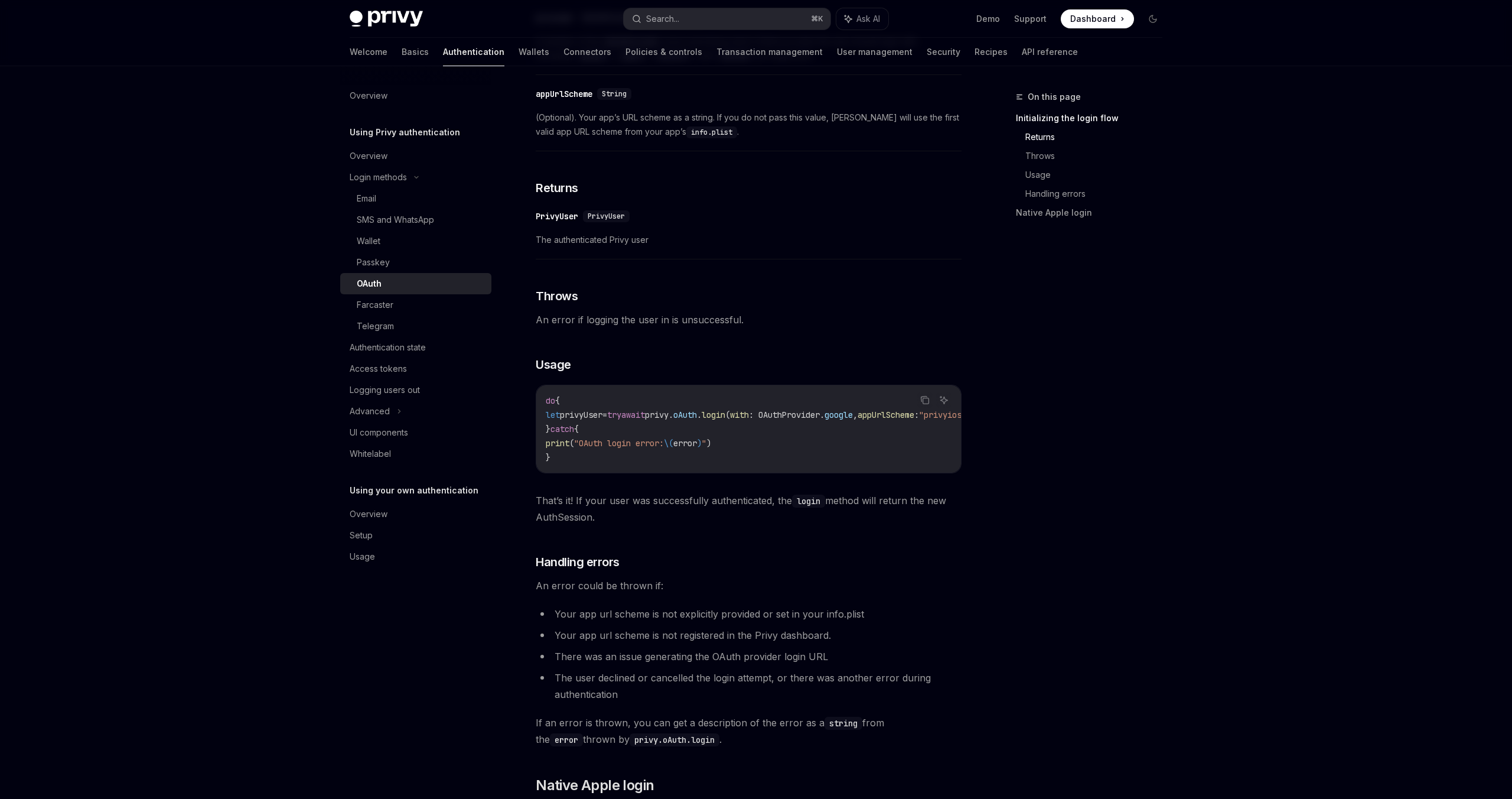
scroll to position [938, 0]
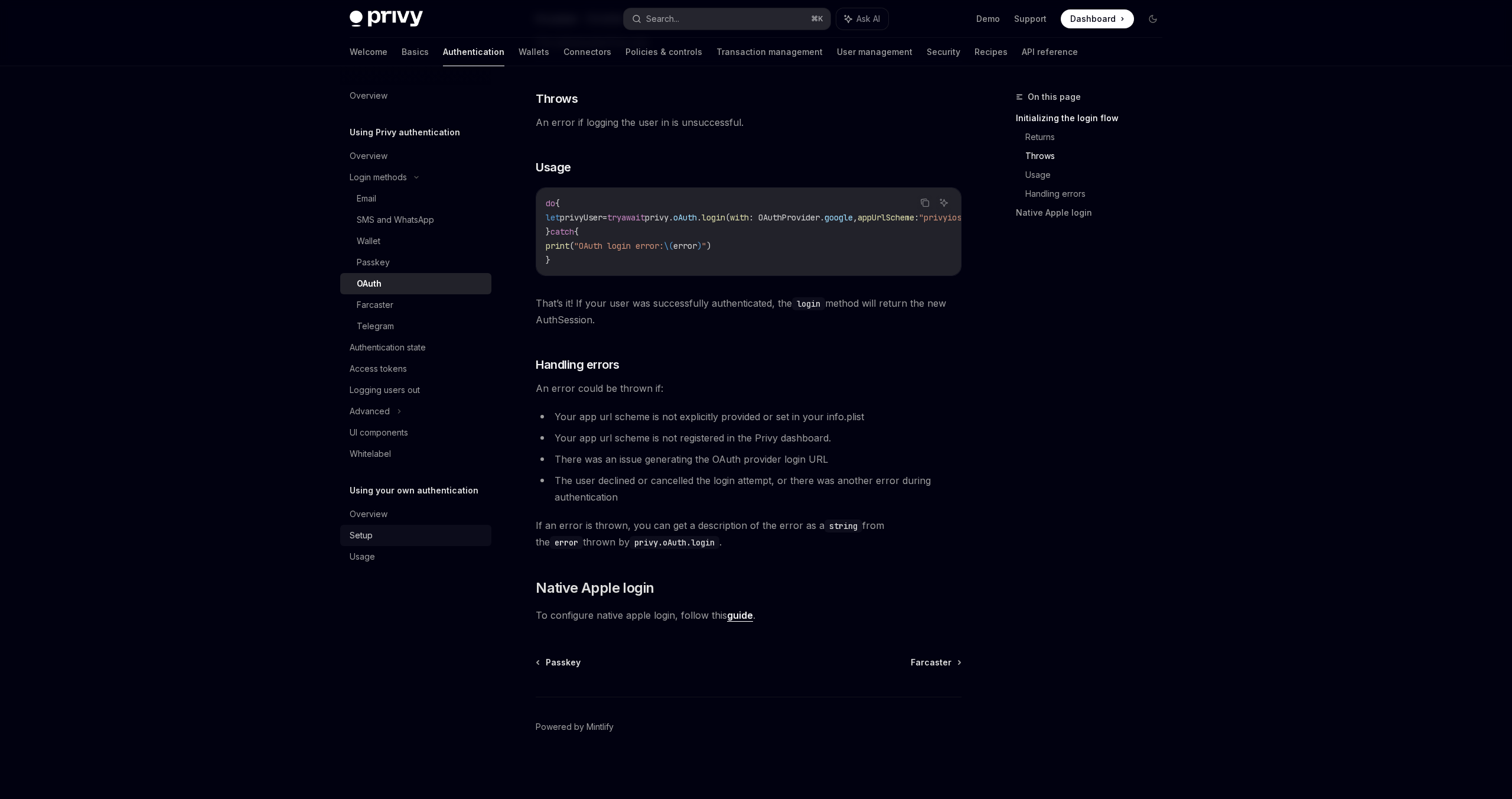
click at [378, 537] on div "Setup" at bounding box center [417, 536] width 134 height 15
type textarea "*"
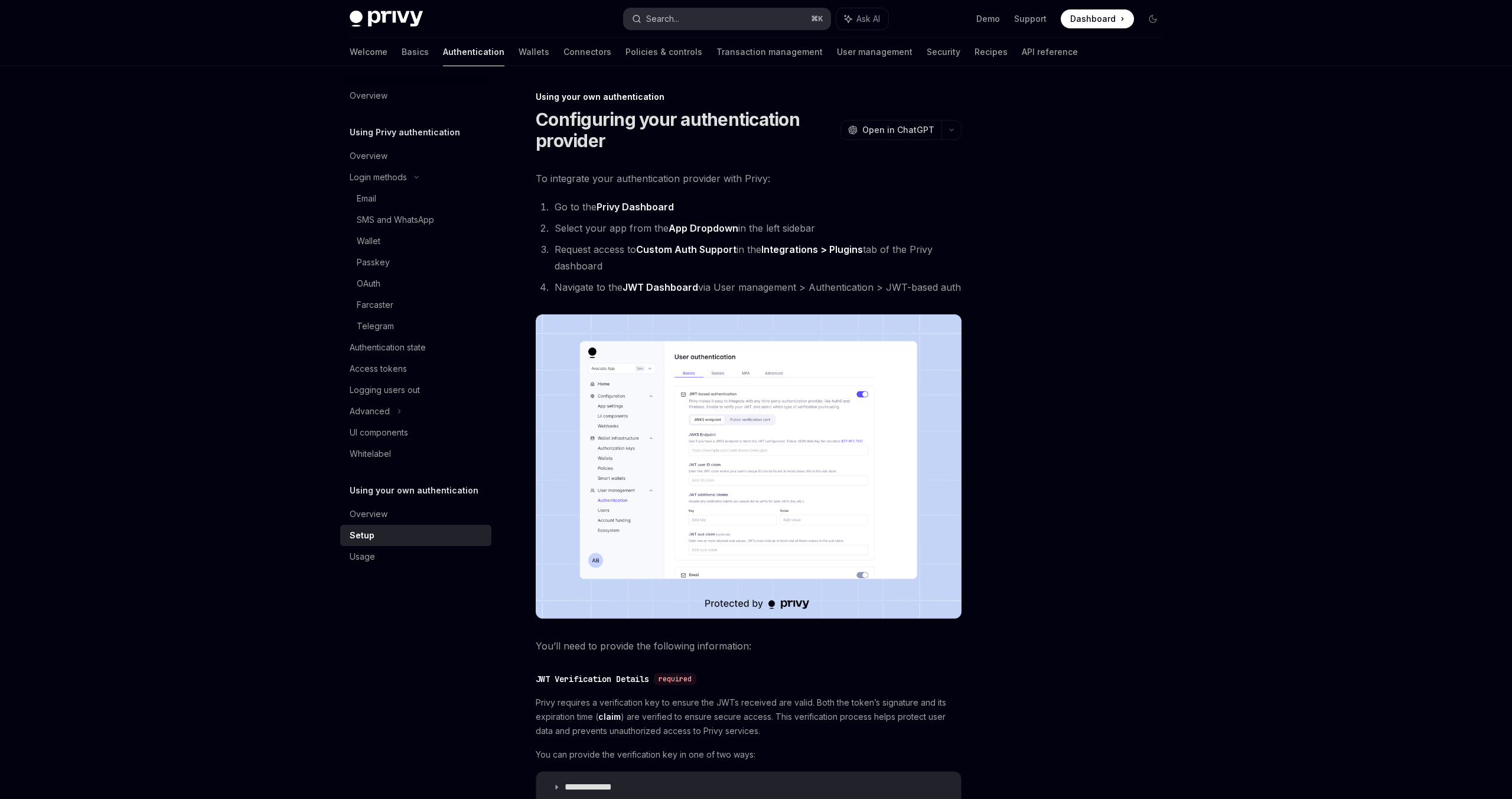
click at [676, 21] on div "Search..." at bounding box center [663, 19] width 33 height 15
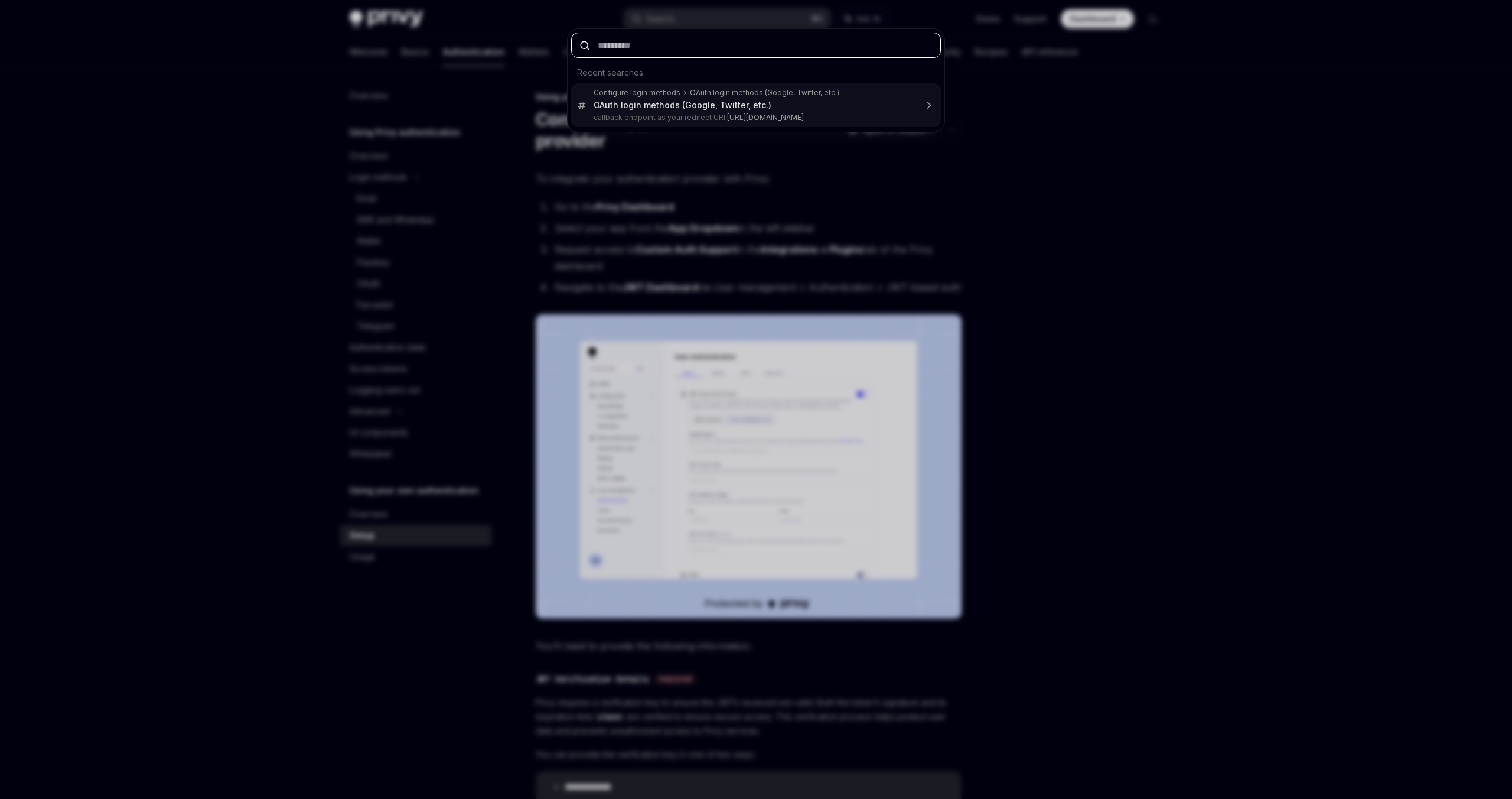
paste input "**********"
type input "**********"
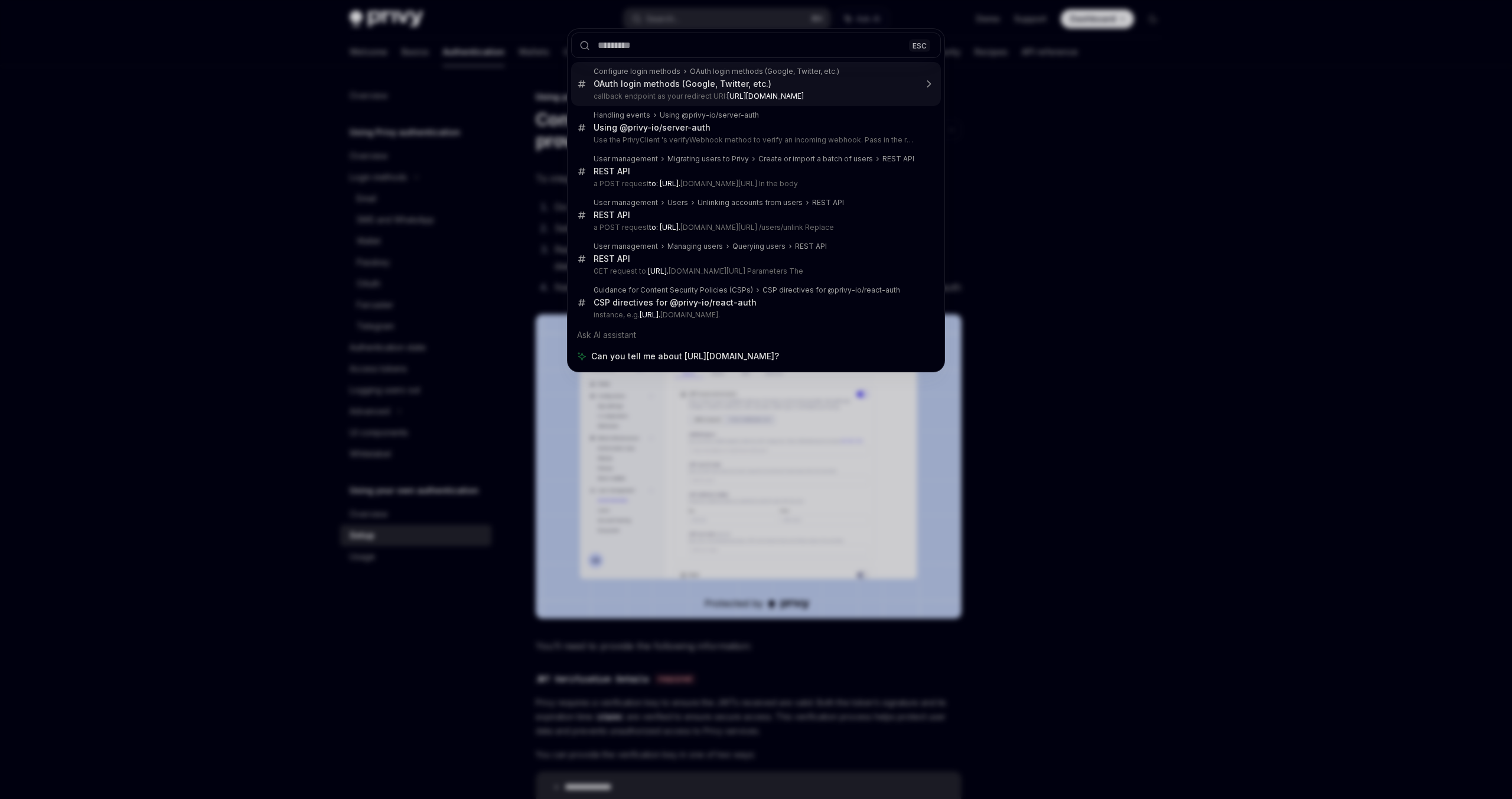
type textarea "*"
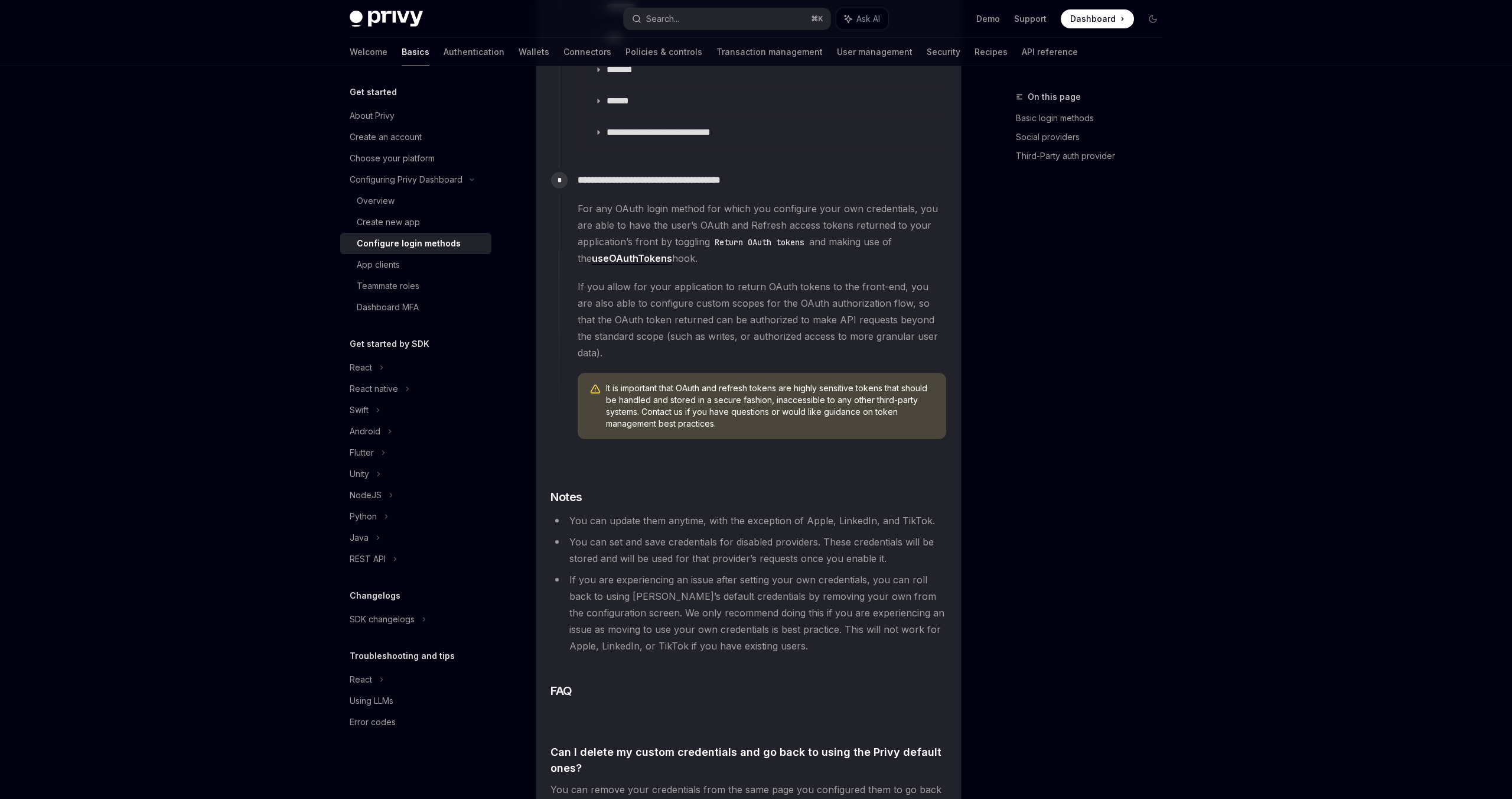
scroll to position [1710, 0]
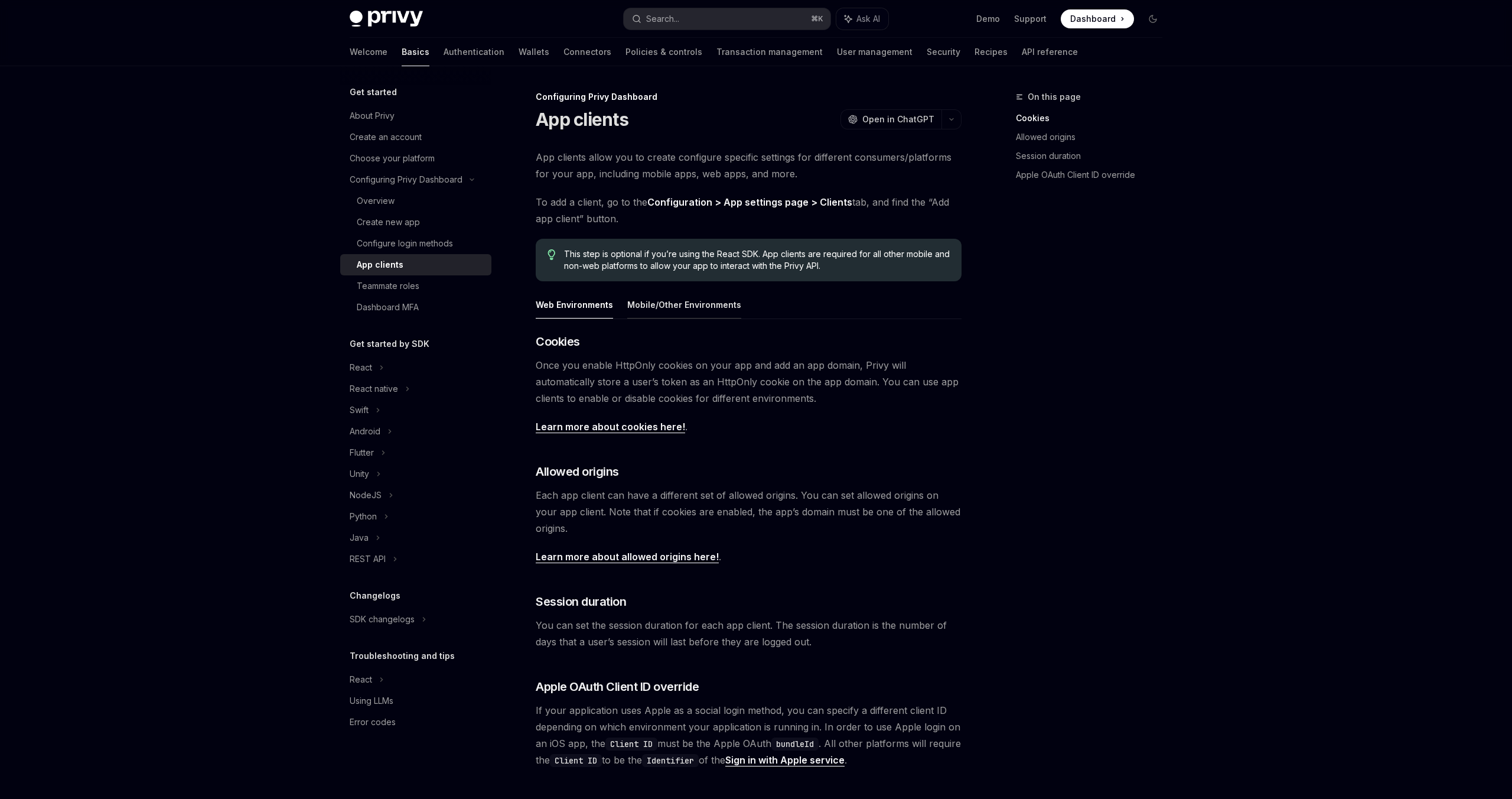
click at [669, 302] on button "Mobile/Other Environments" at bounding box center [684, 304] width 114 height 27
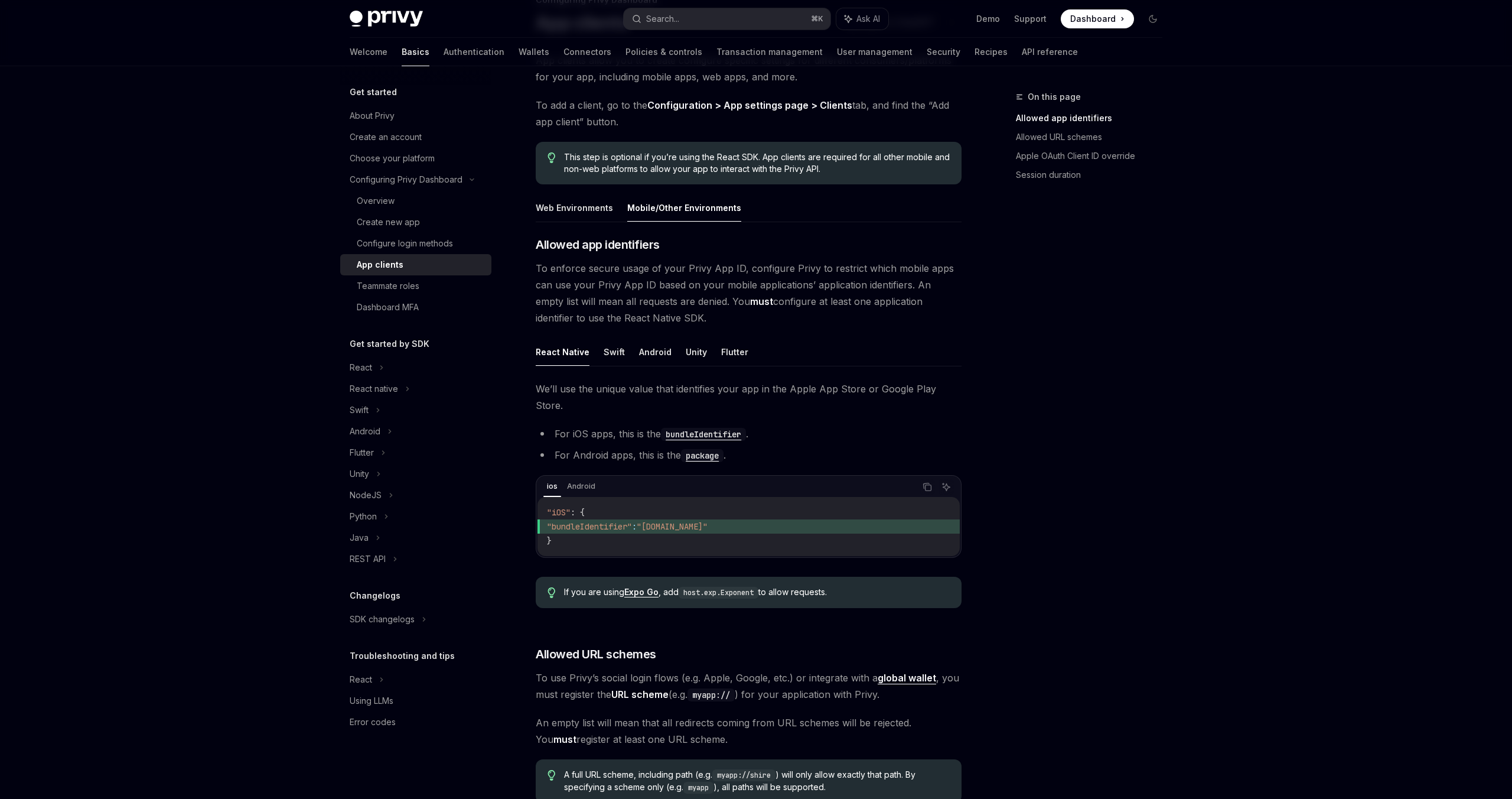
scroll to position [112, 0]
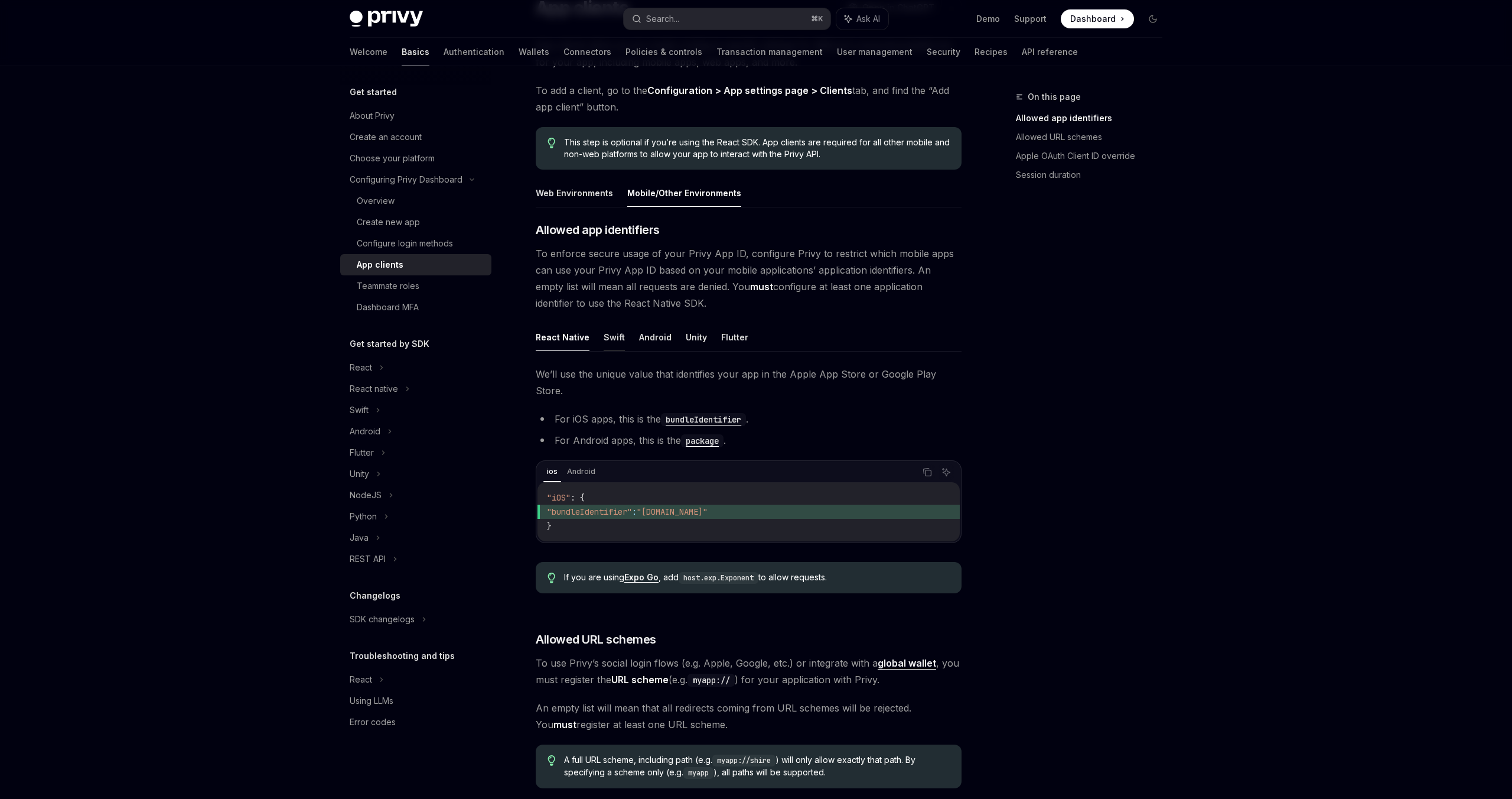
click at [611, 336] on button "Swift" at bounding box center [613, 337] width 21 height 27
type textarea "*"
